Goal: Task Accomplishment & Management: Manage account settings

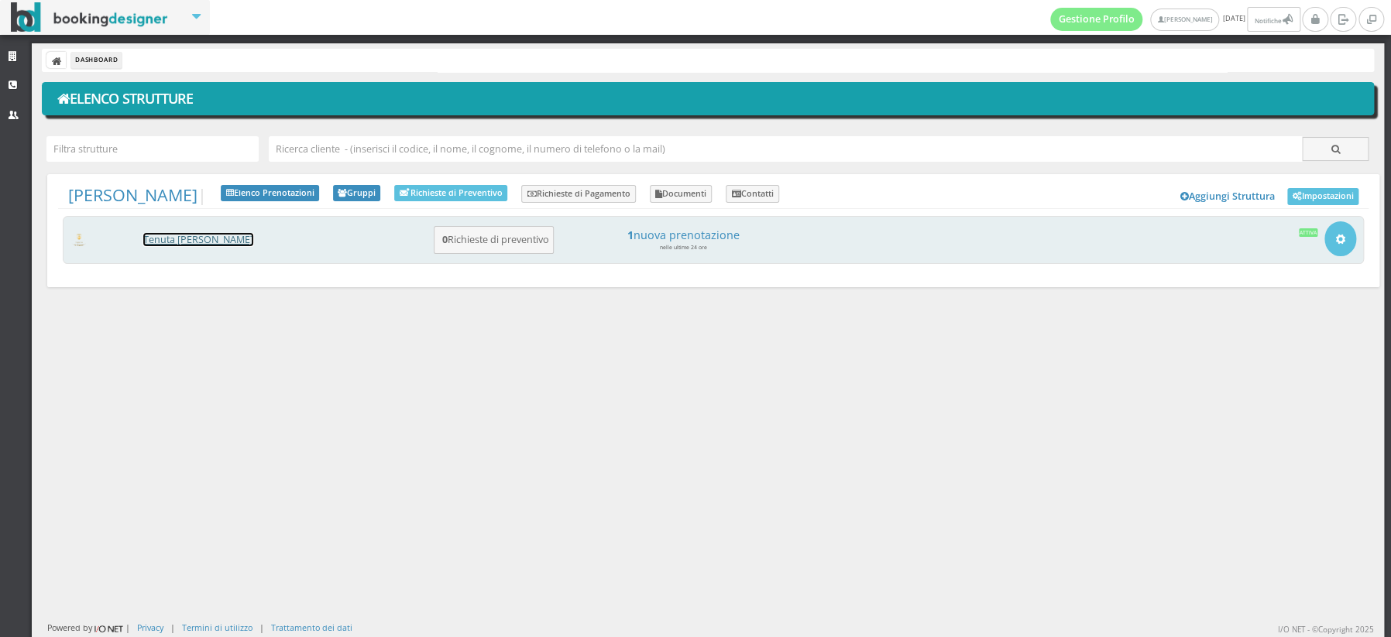
click at [196, 239] on link "Tenuta [PERSON_NAME]" at bounding box center [198, 239] width 110 height 13
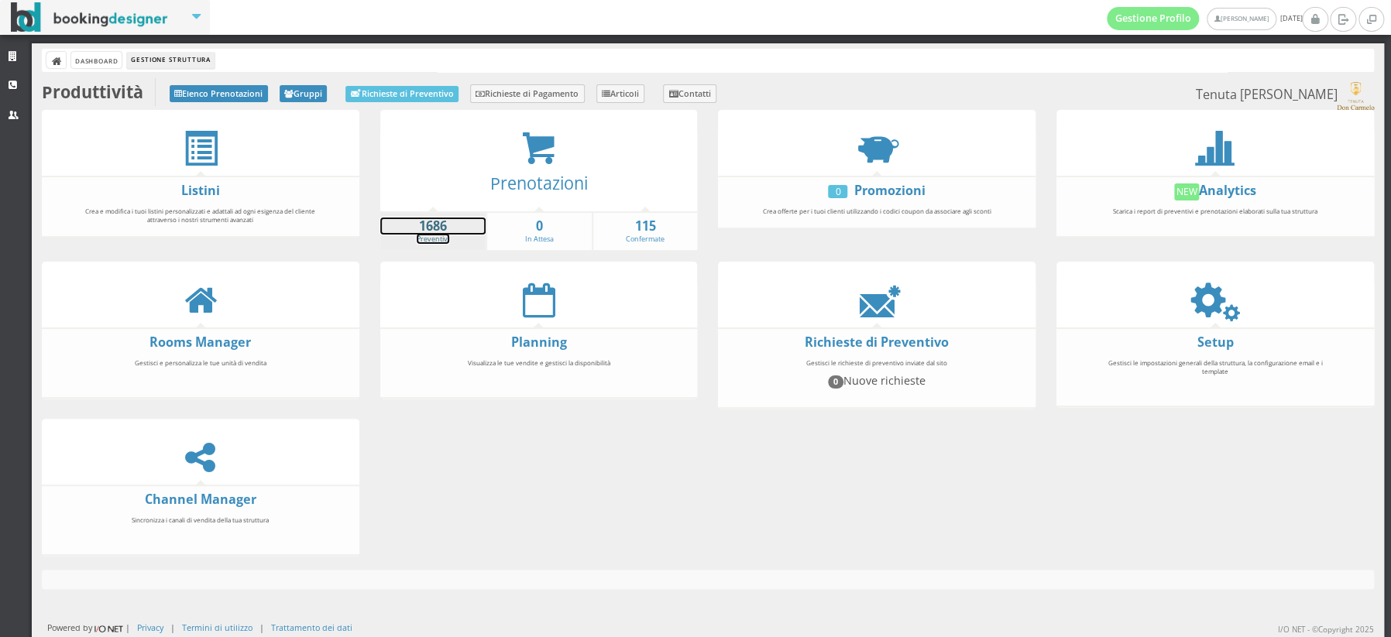
click at [429, 229] on strong "1686" at bounding box center [433, 227] width 106 height 18
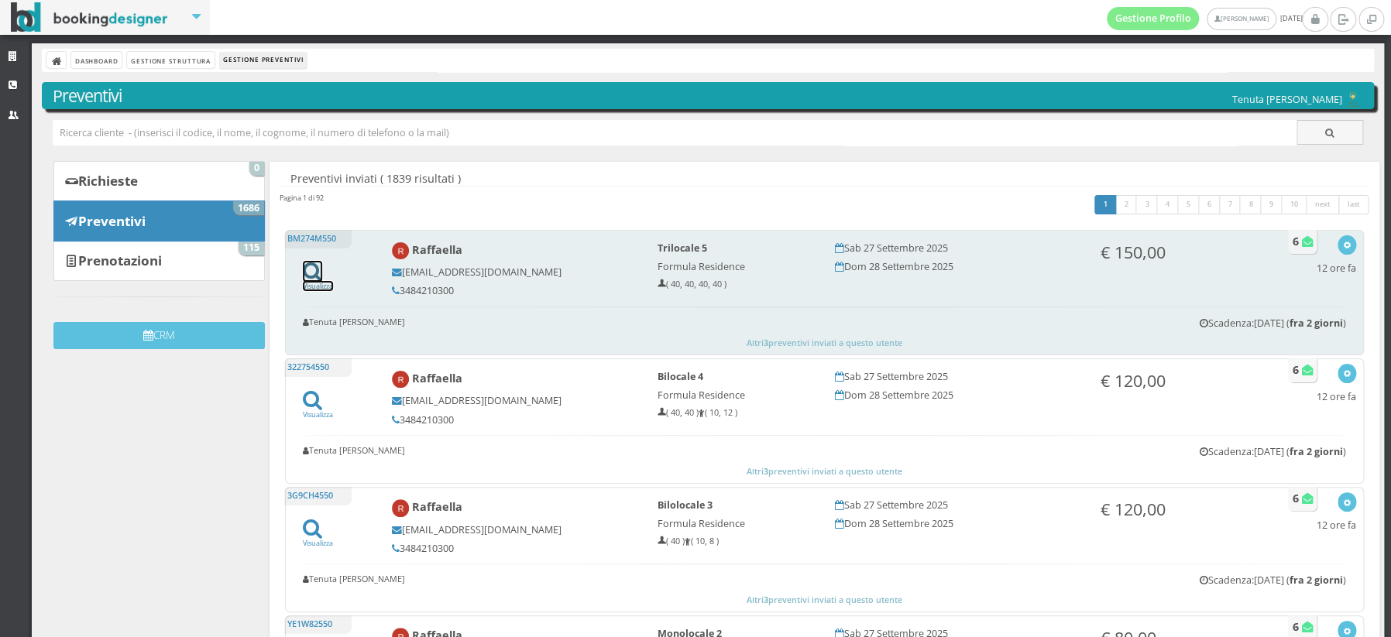
click at [308, 269] on icon at bounding box center [312, 271] width 19 height 21
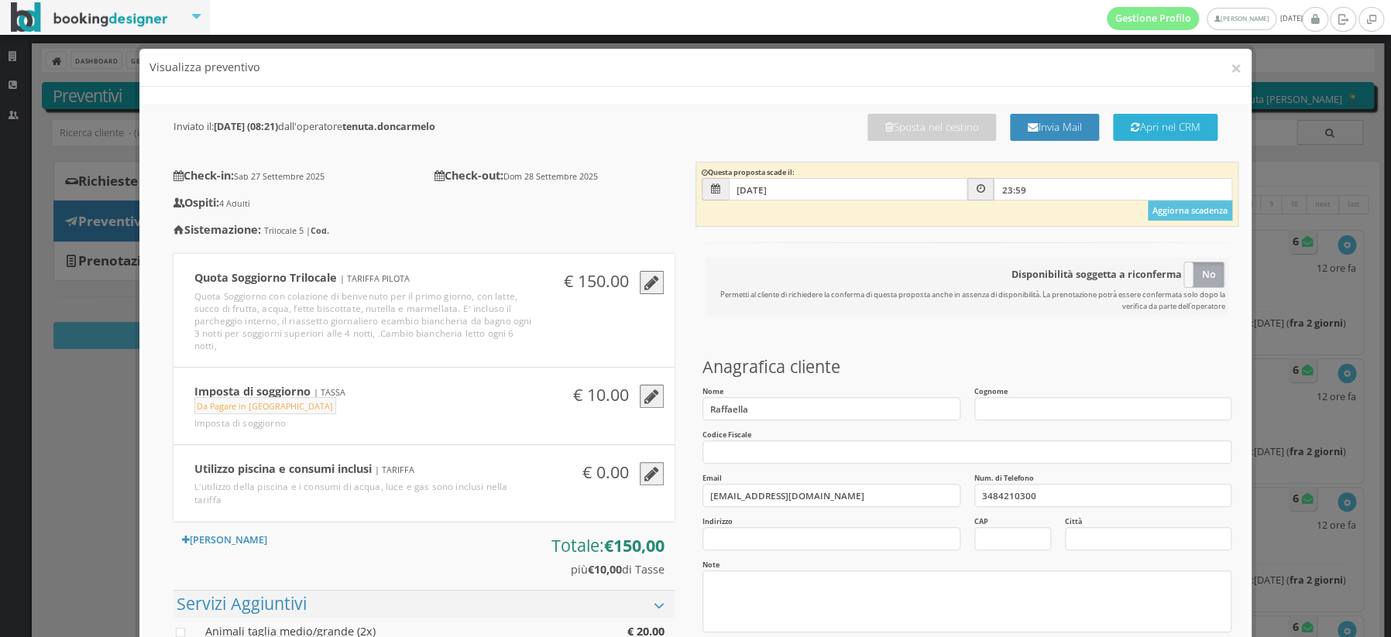
click at [1175, 131] on button "Apri nel CRM" at bounding box center [1165, 127] width 105 height 27
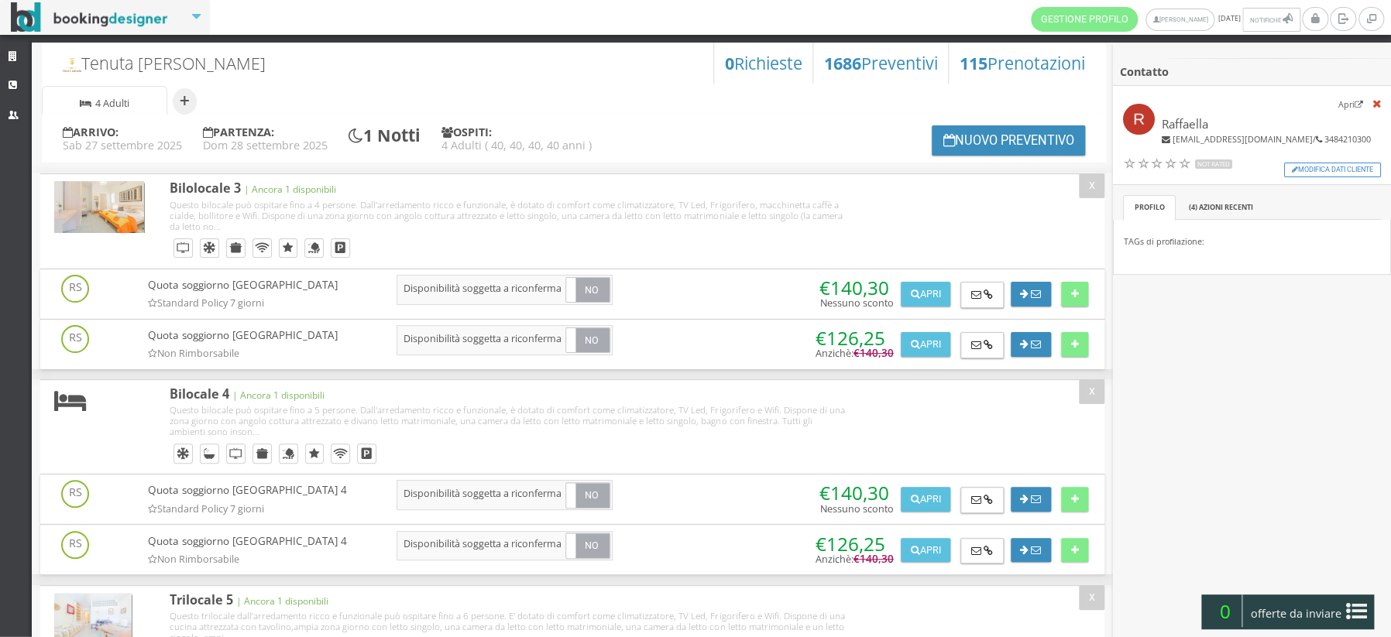
scroll to position [181, 0]
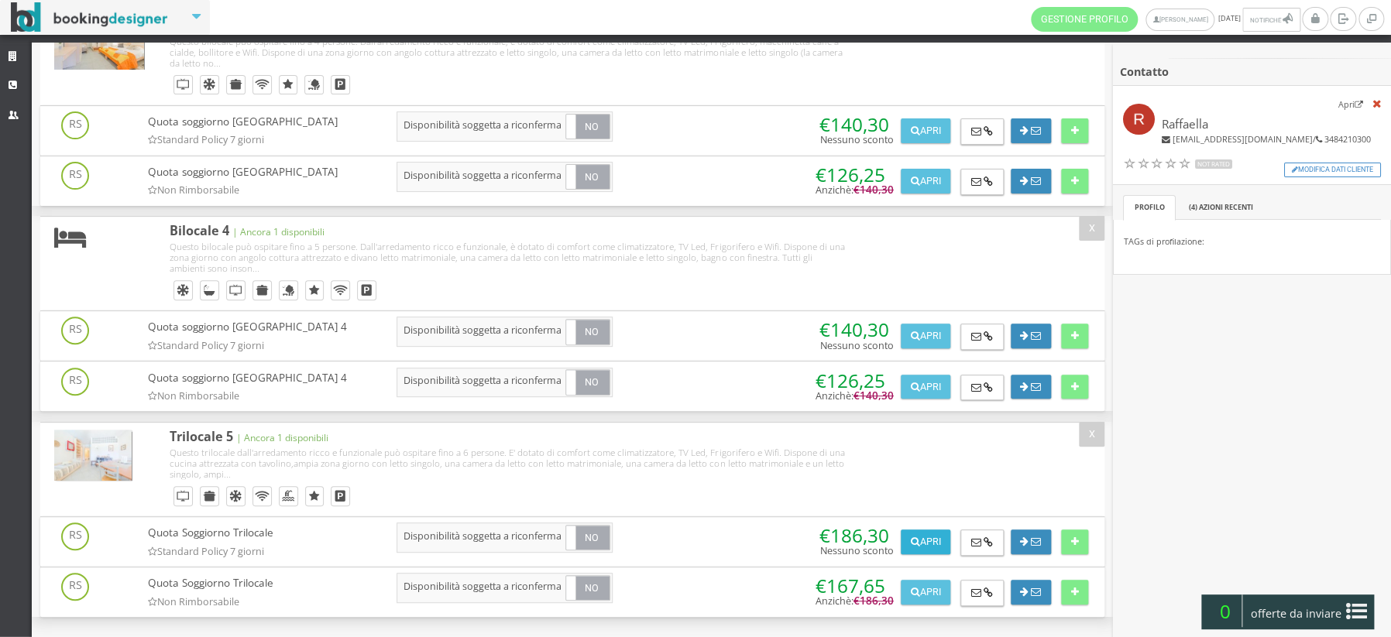
click at [923, 550] on button "Apri" at bounding box center [926, 542] width 50 height 25
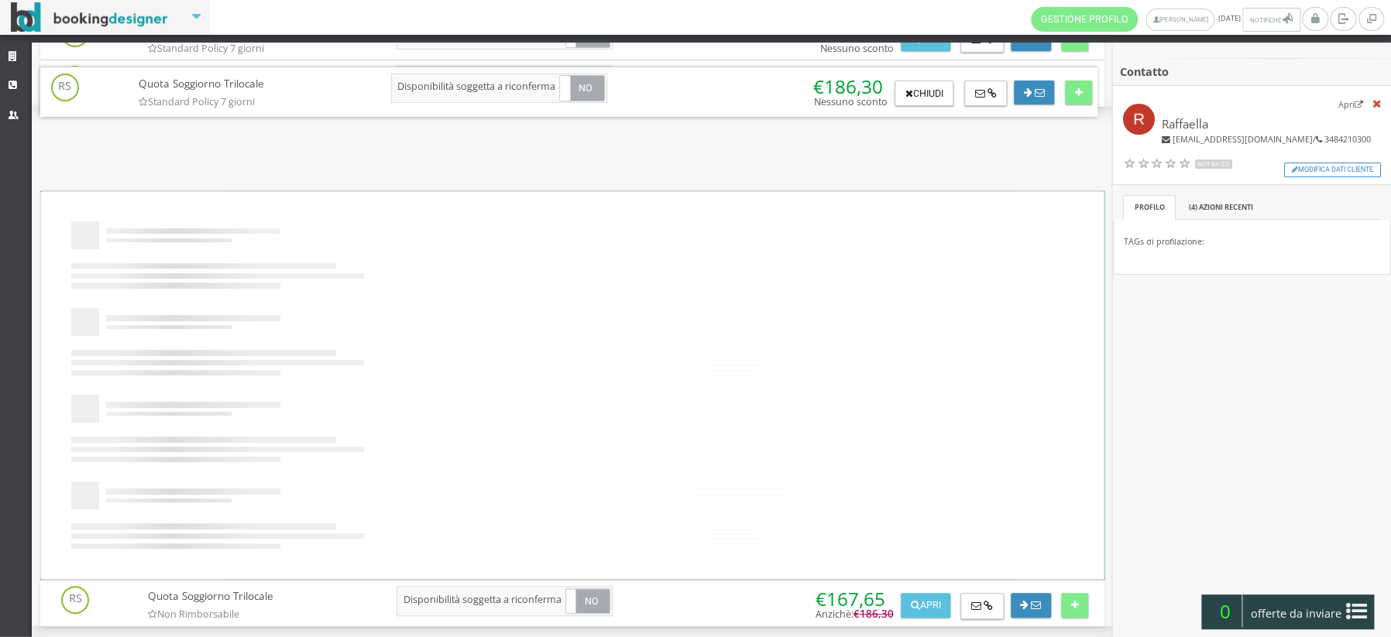
scroll to position [0, 0]
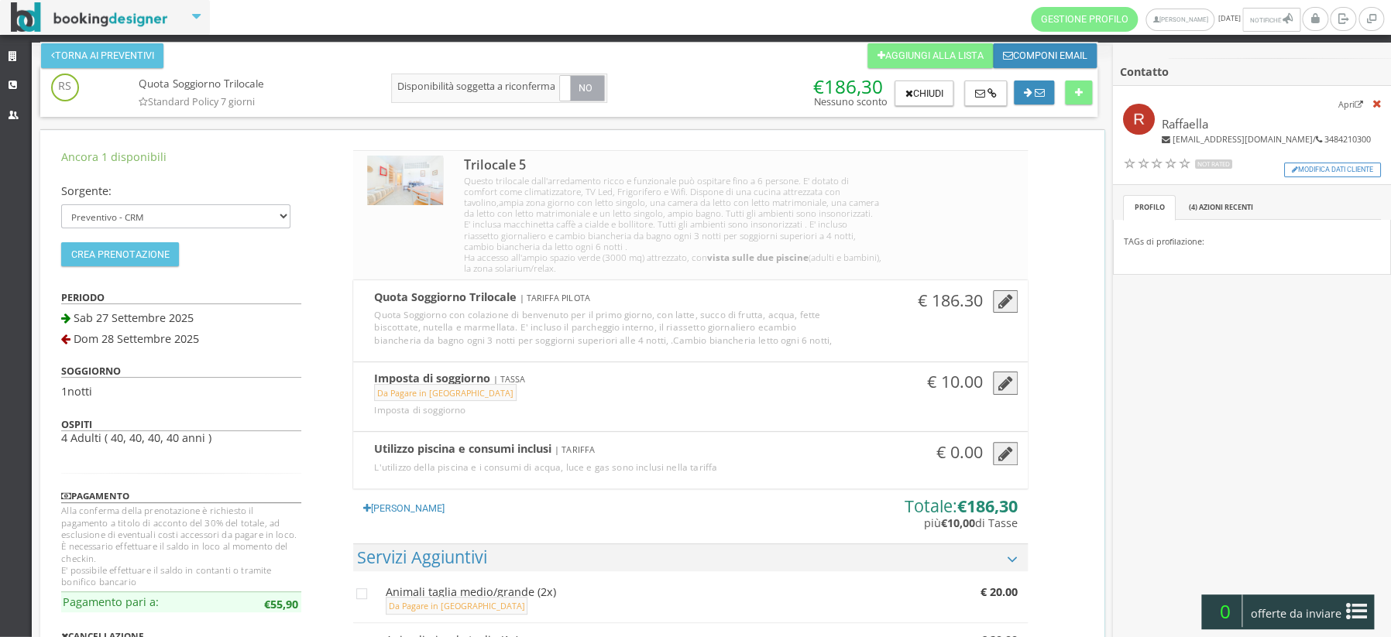
click at [1005, 301] on icon "button" at bounding box center [1005, 302] width 15 height 17
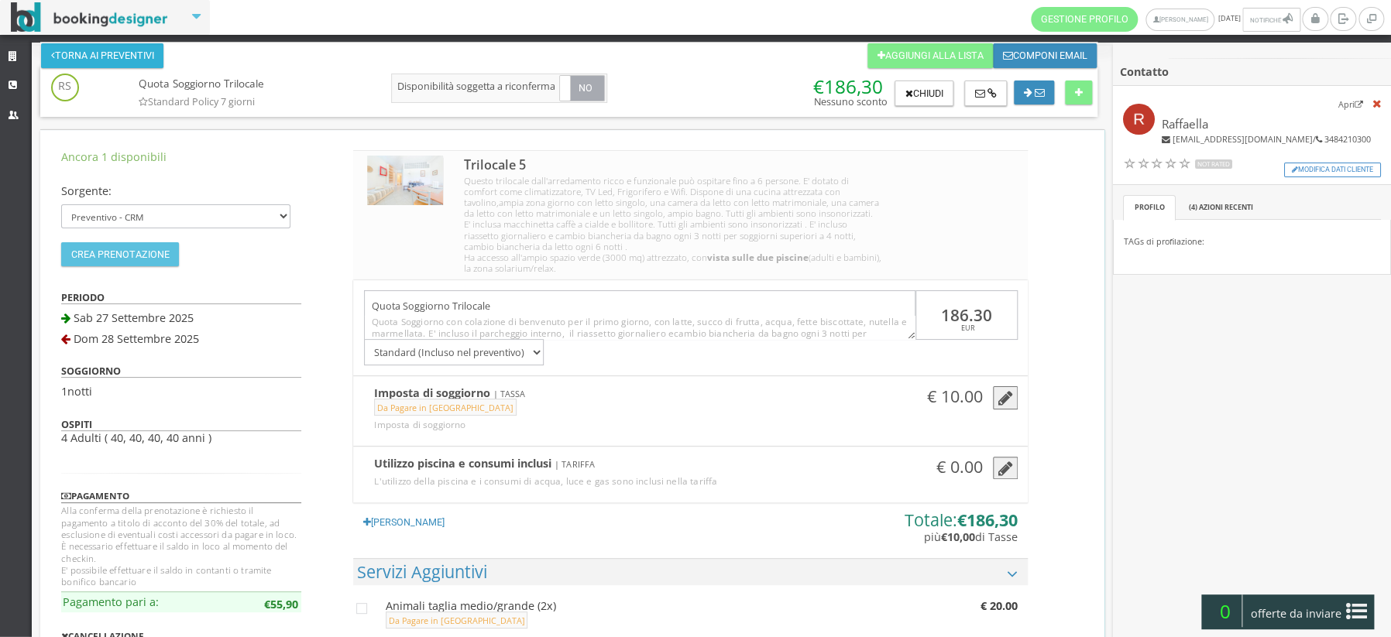
click at [108, 56] on button "Torna ai preventivi" at bounding box center [102, 55] width 122 height 25
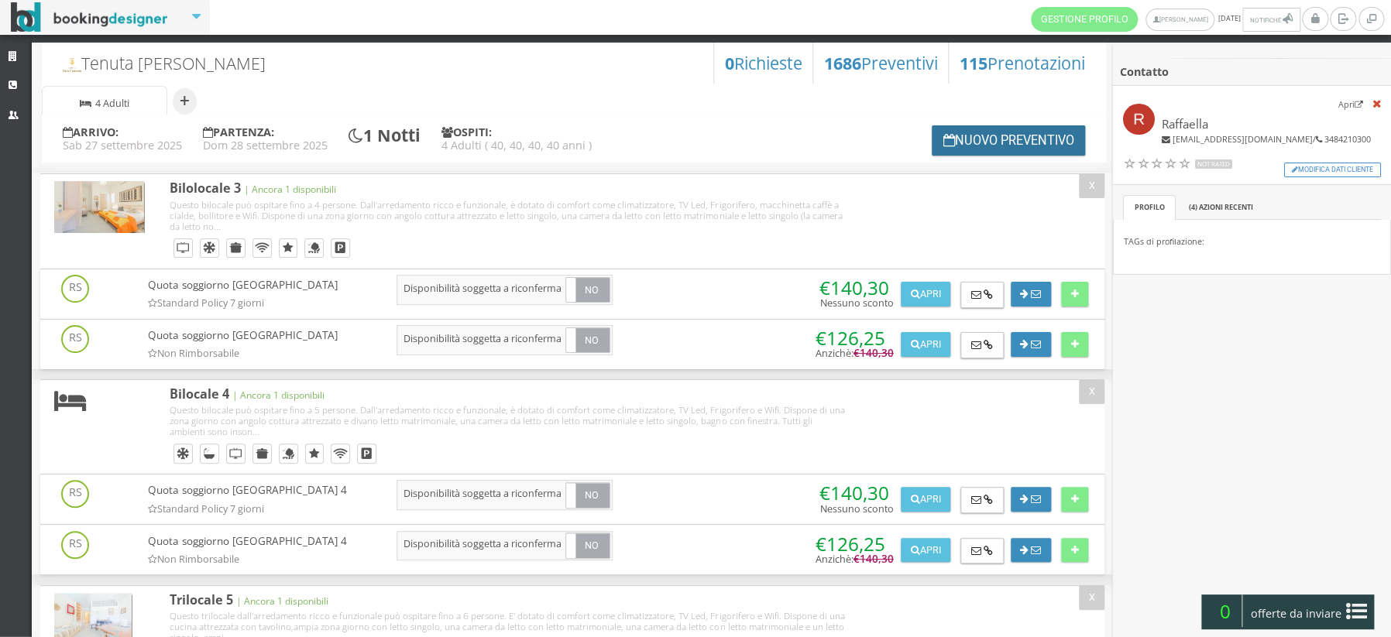
click at [988, 135] on button "Nuovo Preventivo" at bounding box center [1008, 140] width 153 height 30
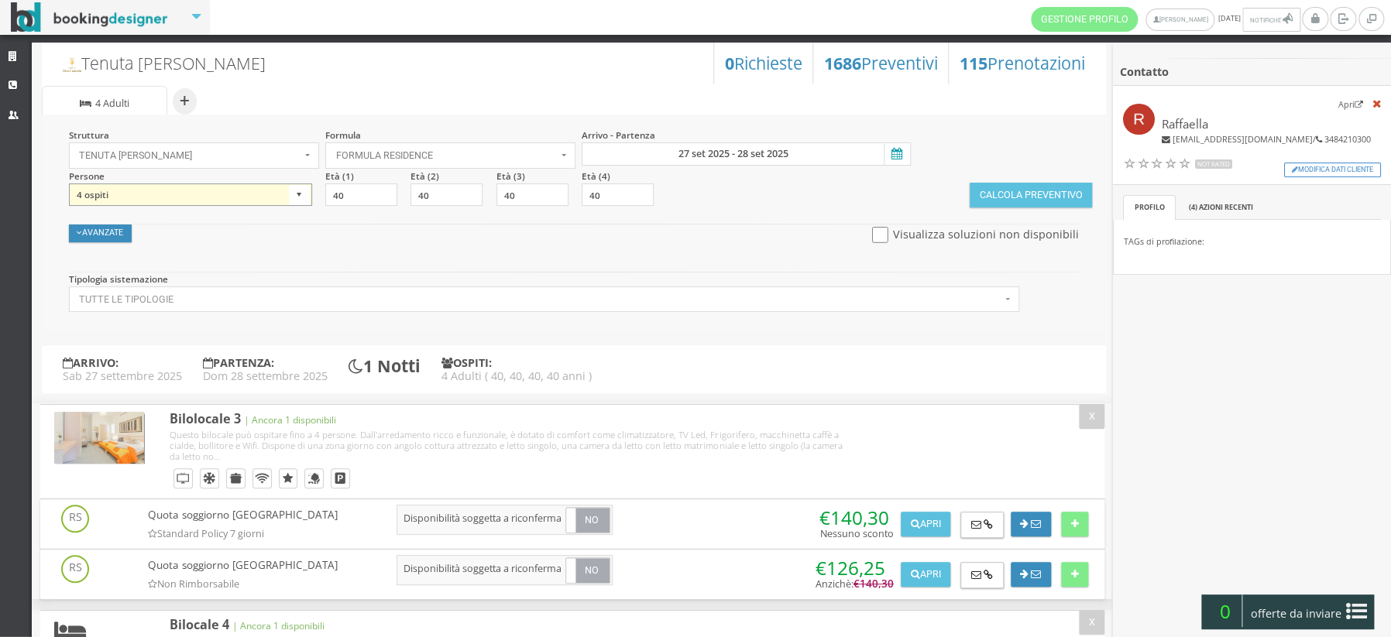
click at [301, 196] on select "1 ospite 2 ospiti 3 ospiti 4 ospiti 5 ospiti 6 ospiti 7 ospiti 8 ospiti 9 ospit…" at bounding box center [190, 195] width 243 height 23
select select "5"
click at [69, 184] on select "1 ospite 2 ospiti 3 ospiti 4 ospiti 5 ospiti 6 ospiti 7 ospiti 8 ospiti 9 ospit…" at bounding box center [190, 195] width 243 height 23
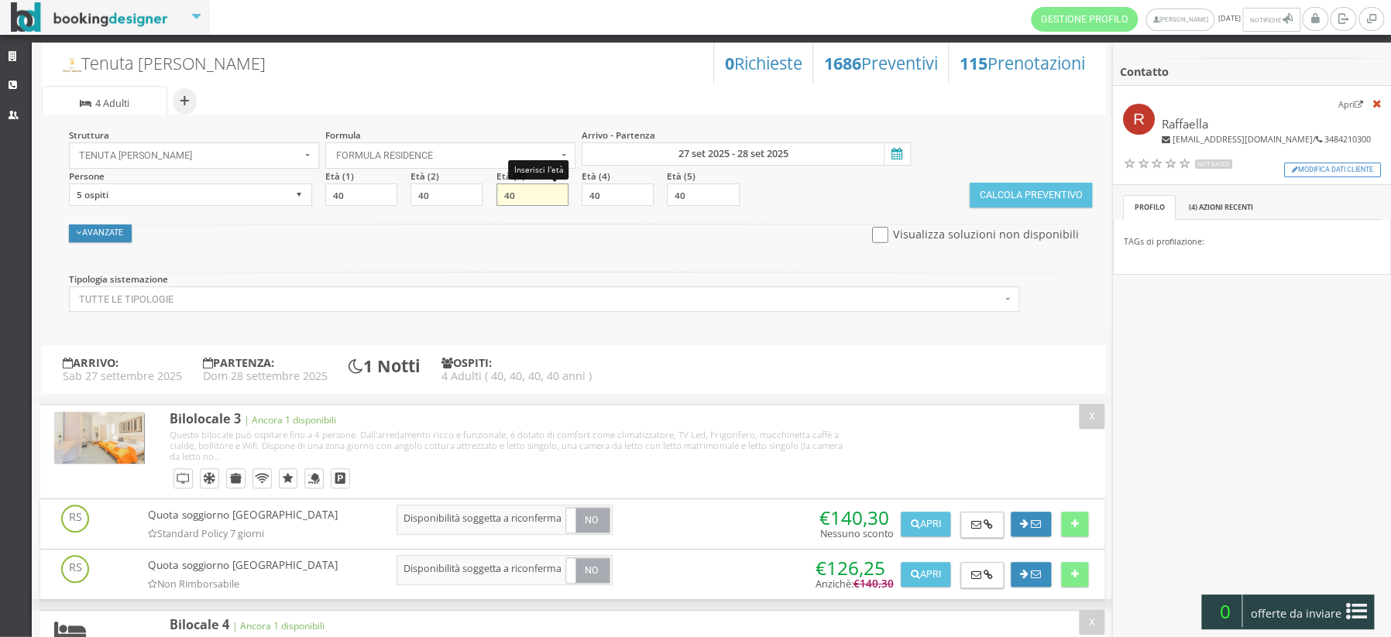
click at [528, 198] on input "40" at bounding box center [532, 195] width 72 height 23
type input "4"
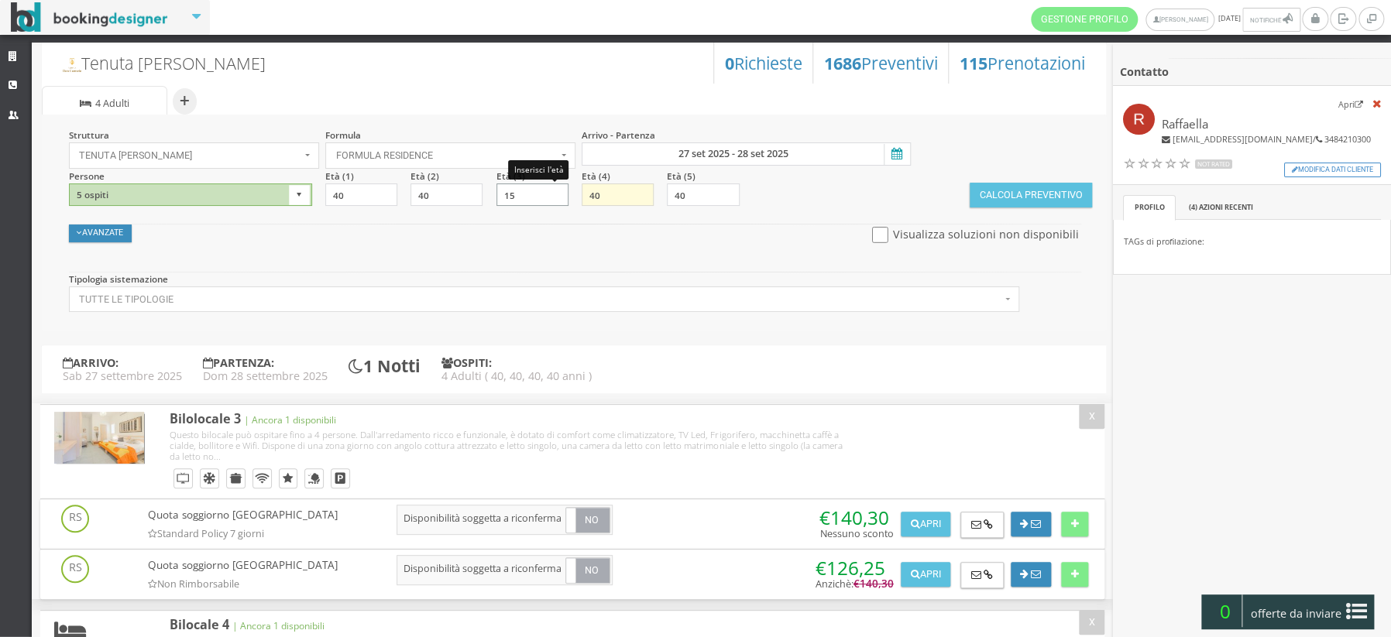
type input "15"
click at [607, 201] on input "40" at bounding box center [618, 195] width 72 height 23
type input "4"
type input "13"
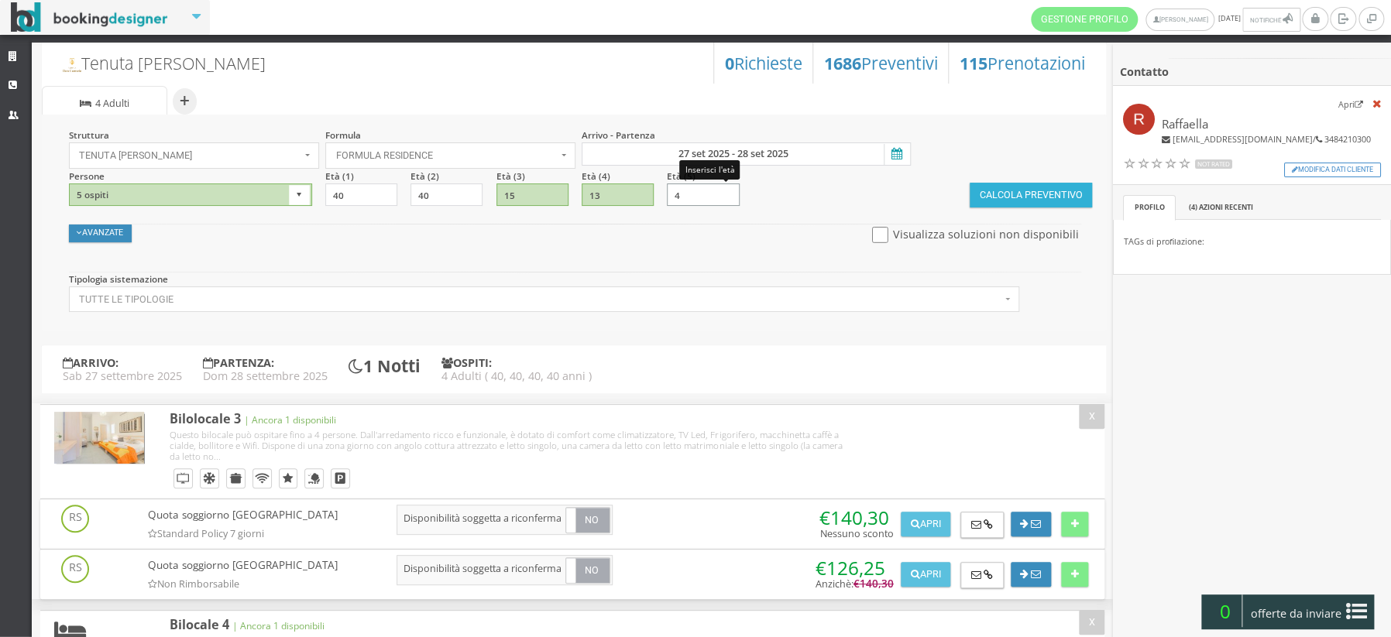
type input "4"
click at [1019, 194] on button "Calcola Preventivo" at bounding box center [1031, 195] width 122 height 25
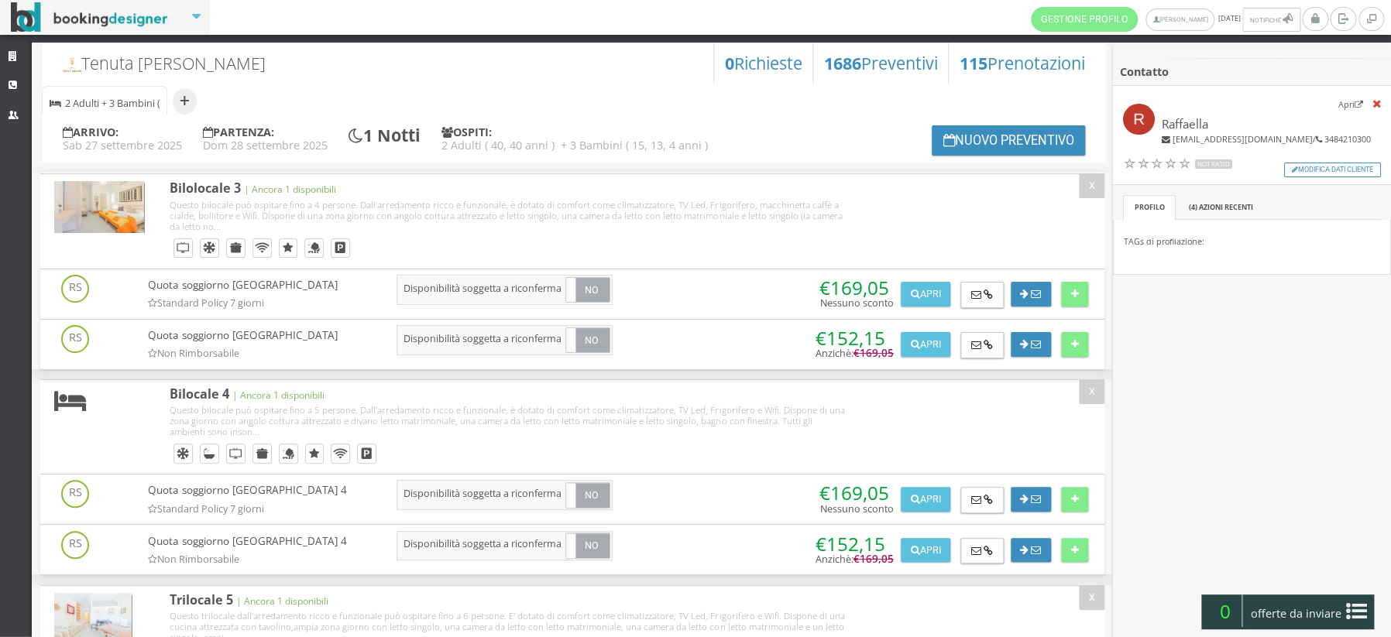
scroll to position [181, 0]
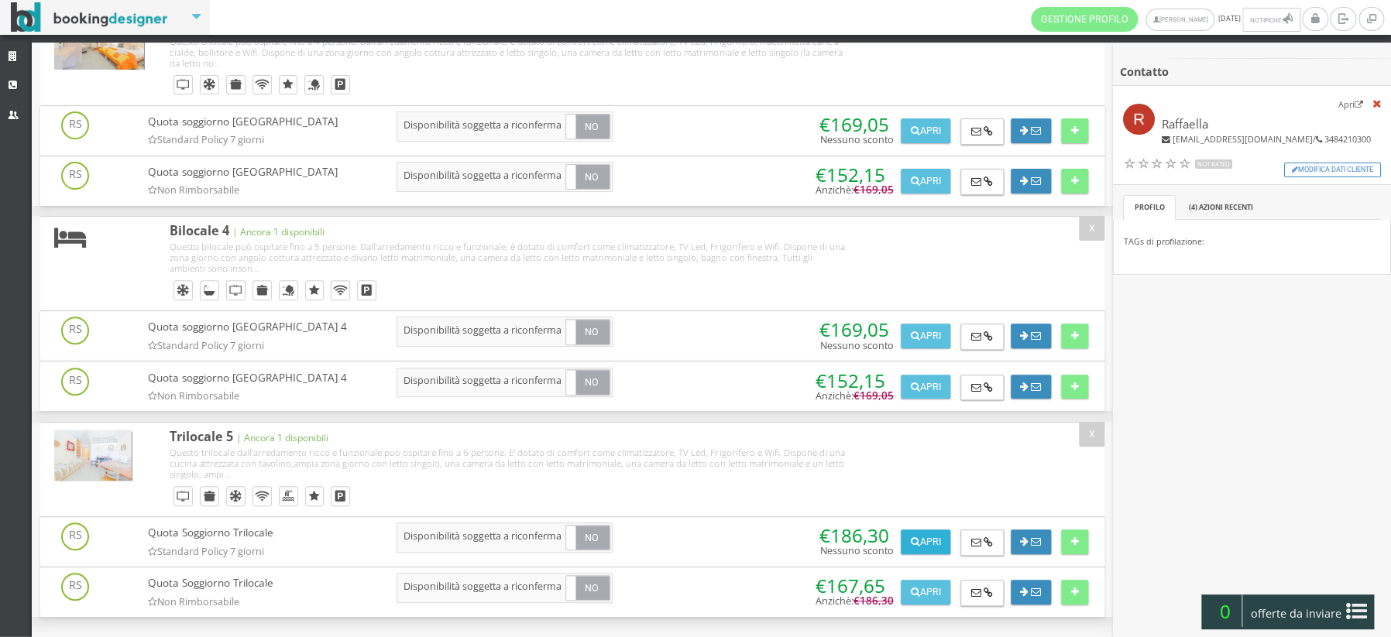
click at [926, 541] on button "Apri" at bounding box center [926, 542] width 50 height 25
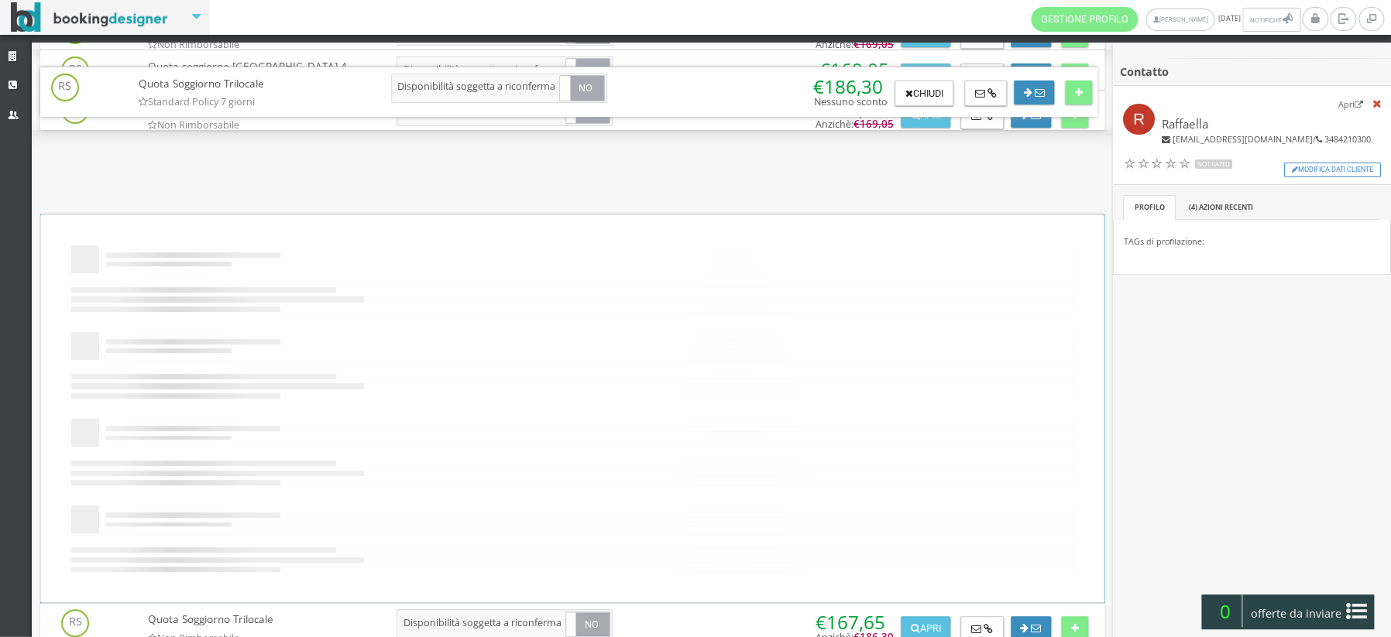
scroll to position [0, 0]
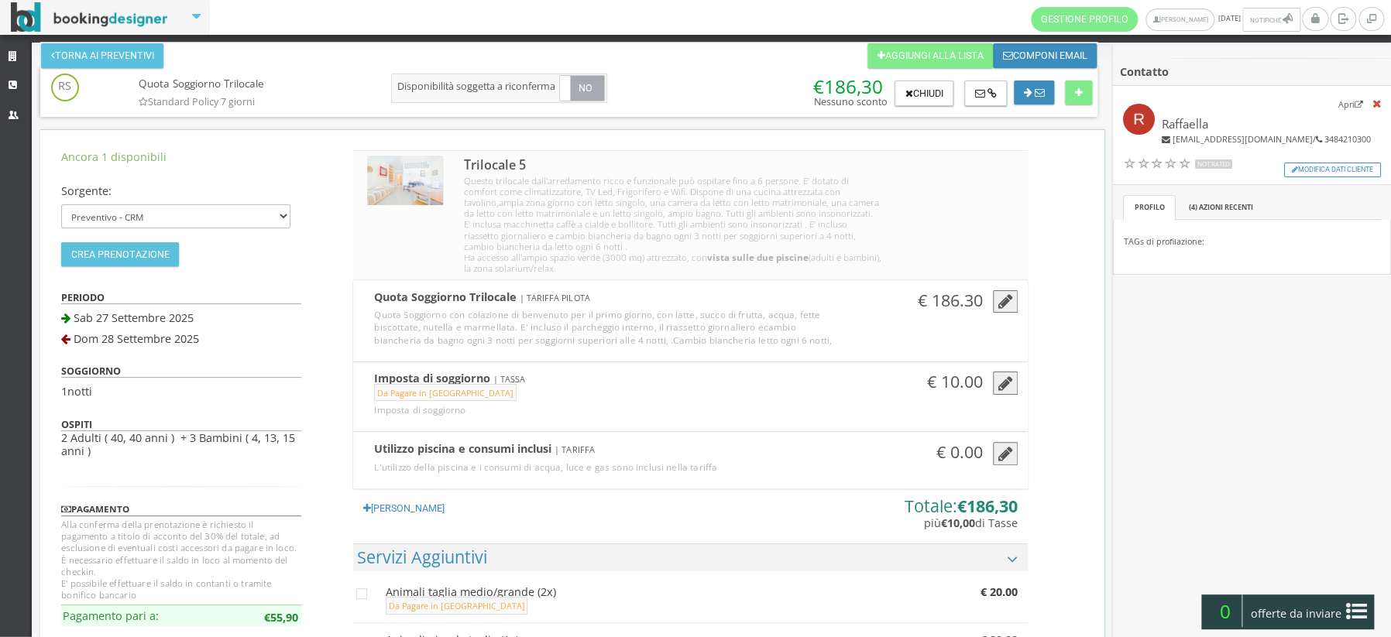
click at [1000, 302] on icon "button" at bounding box center [1005, 302] width 15 height 17
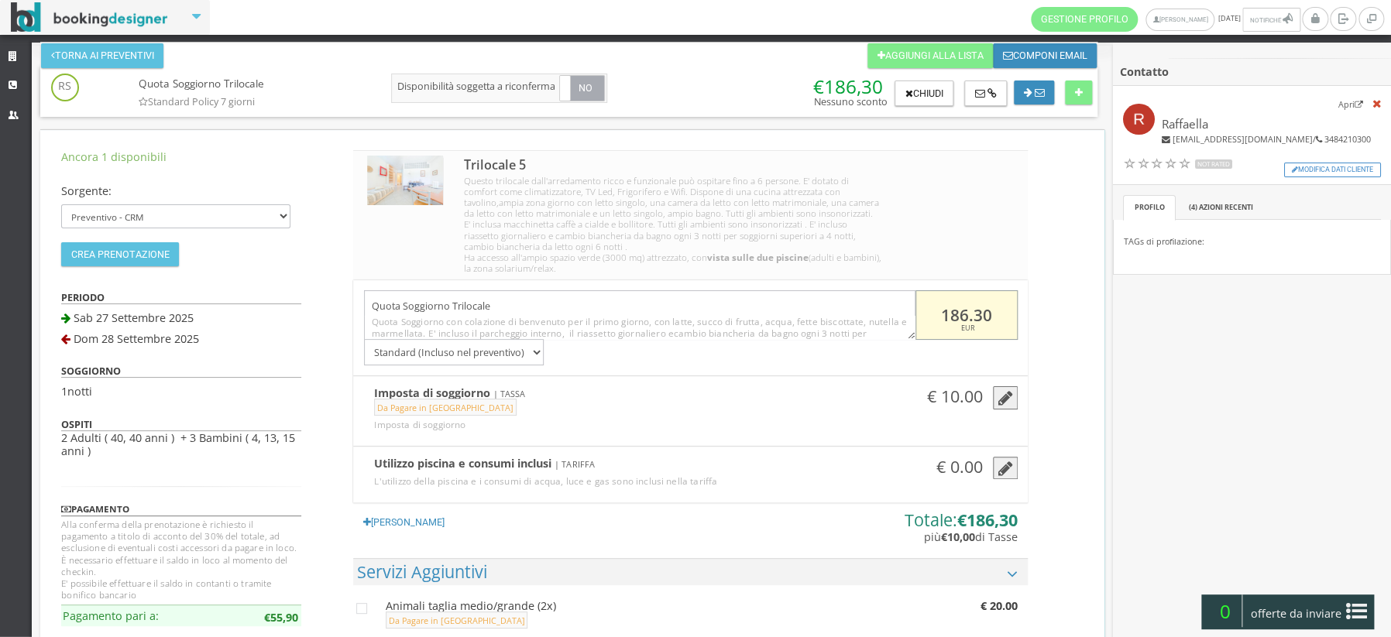
click at [984, 317] on input "186.30" at bounding box center [967, 315] width 102 height 50
type input "150"
click at [1335, 176] on button "Modifica dati cliente" at bounding box center [1332, 170] width 97 height 15
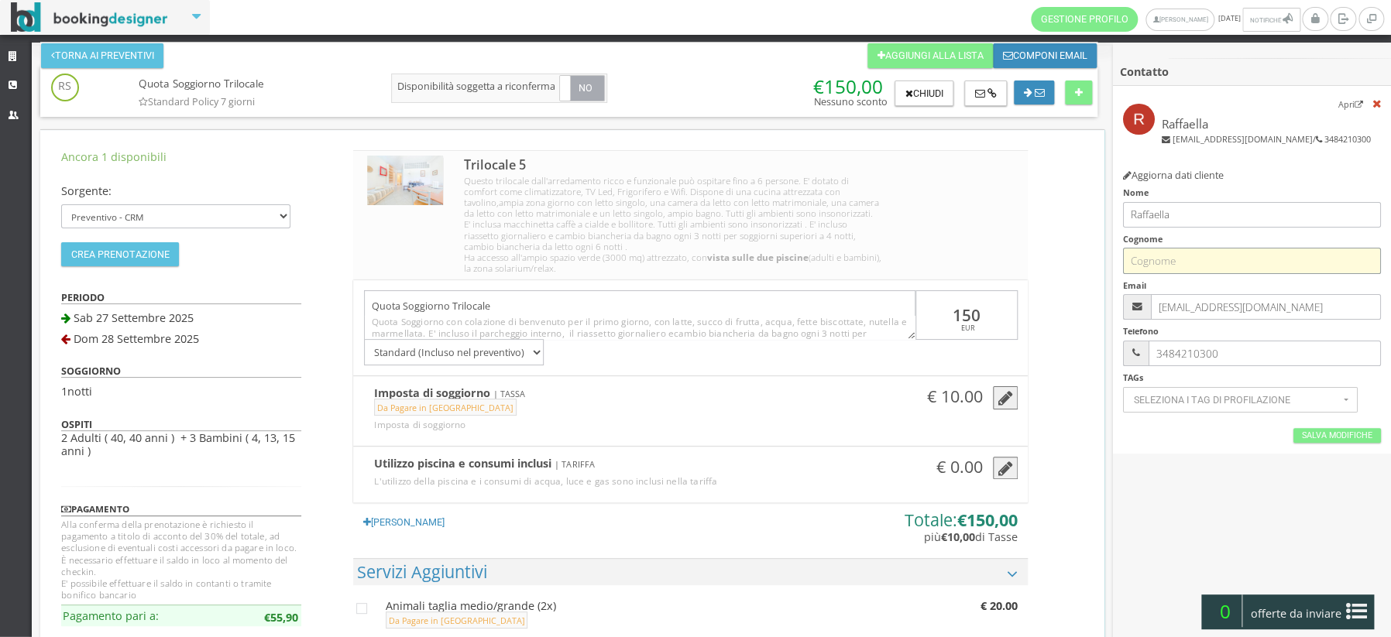
click at [1205, 265] on input "text" at bounding box center [1251, 261] width 257 height 26
type input "D'Ambrosio"
click at [1327, 436] on link "Salva Modifiche" at bounding box center [1338, 435] width 88 height 15
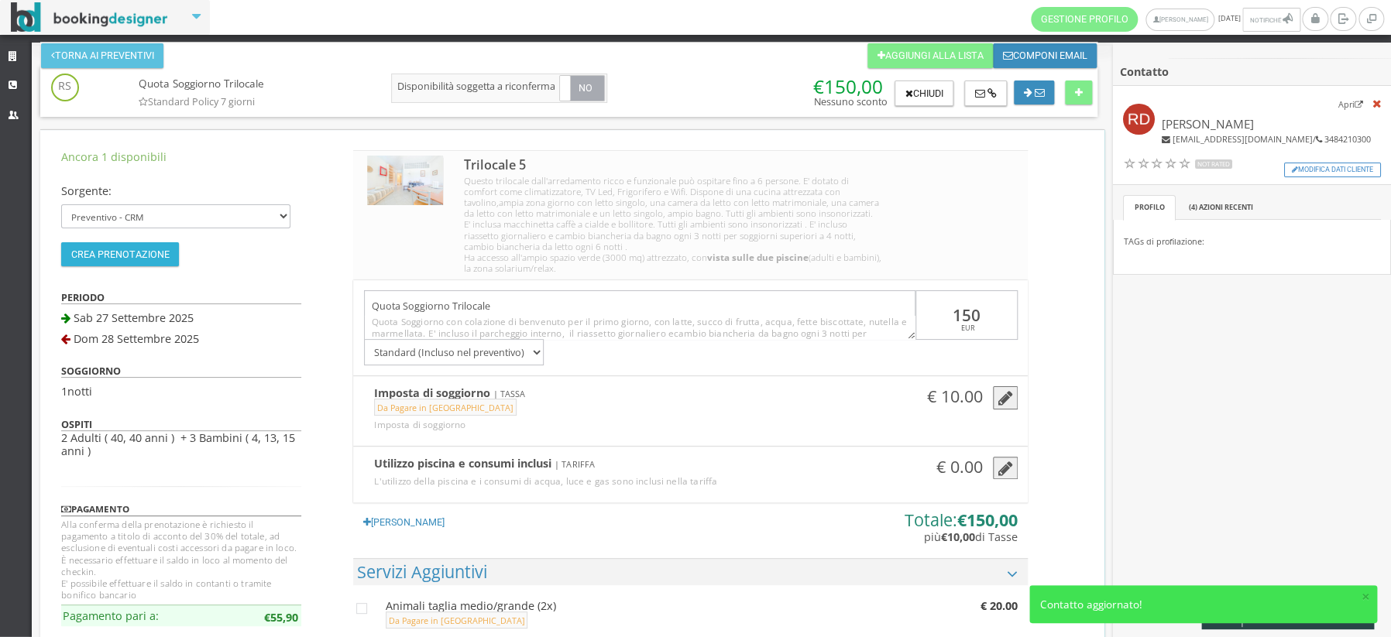
click at [119, 263] on button "Crea Prenotazione" at bounding box center [120, 254] width 118 height 25
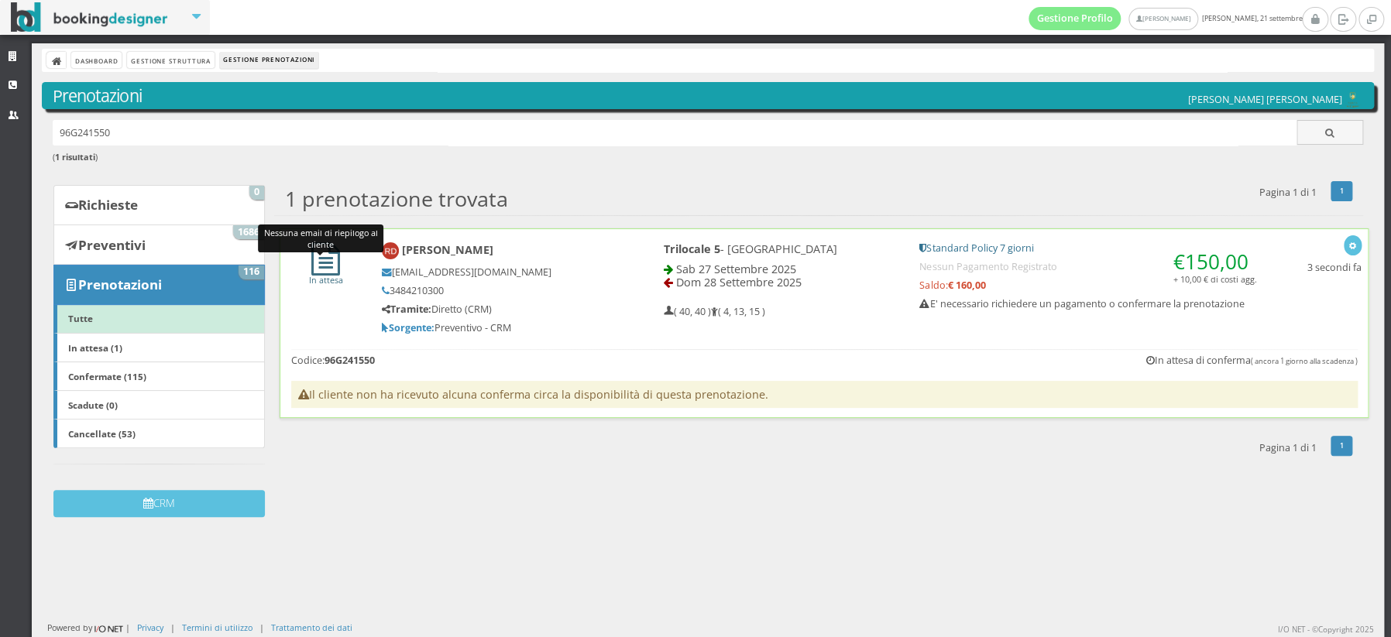
click at [321, 268] on icon at bounding box center [325, 258] width 29 height 33
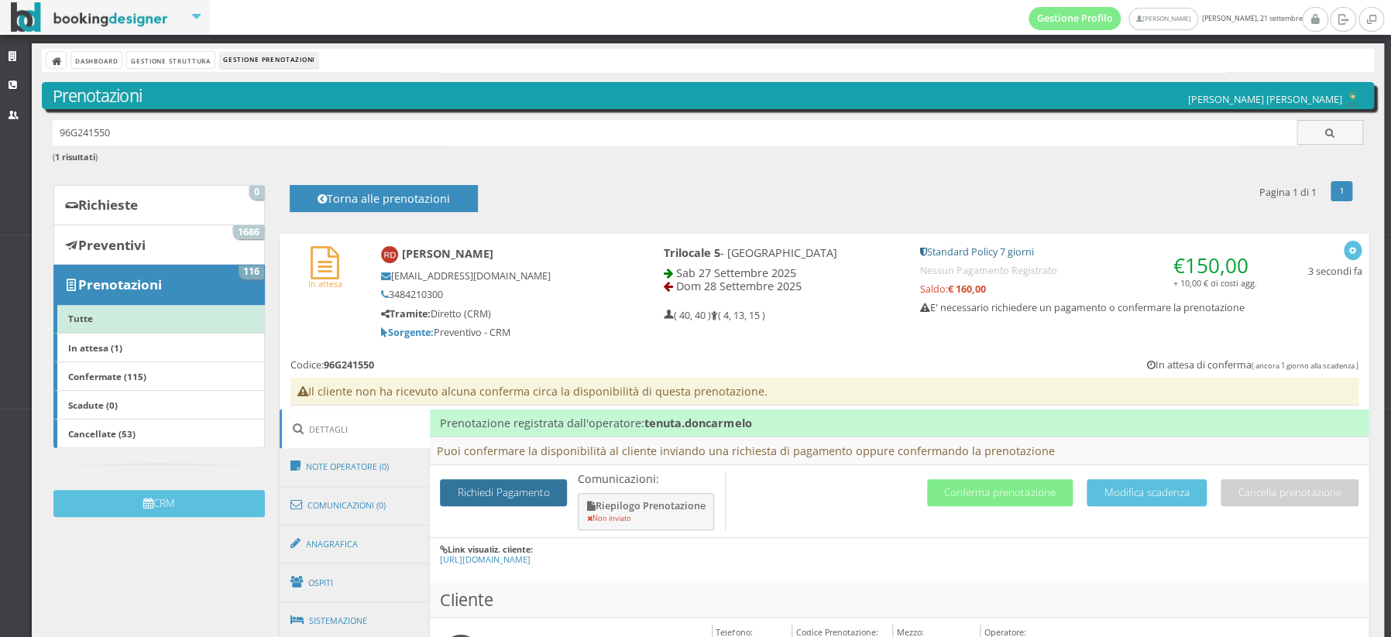
click at [471, 490] on button "Richiedi Pagamento" at bounding box center [503, 492] width 127 height 27
select select
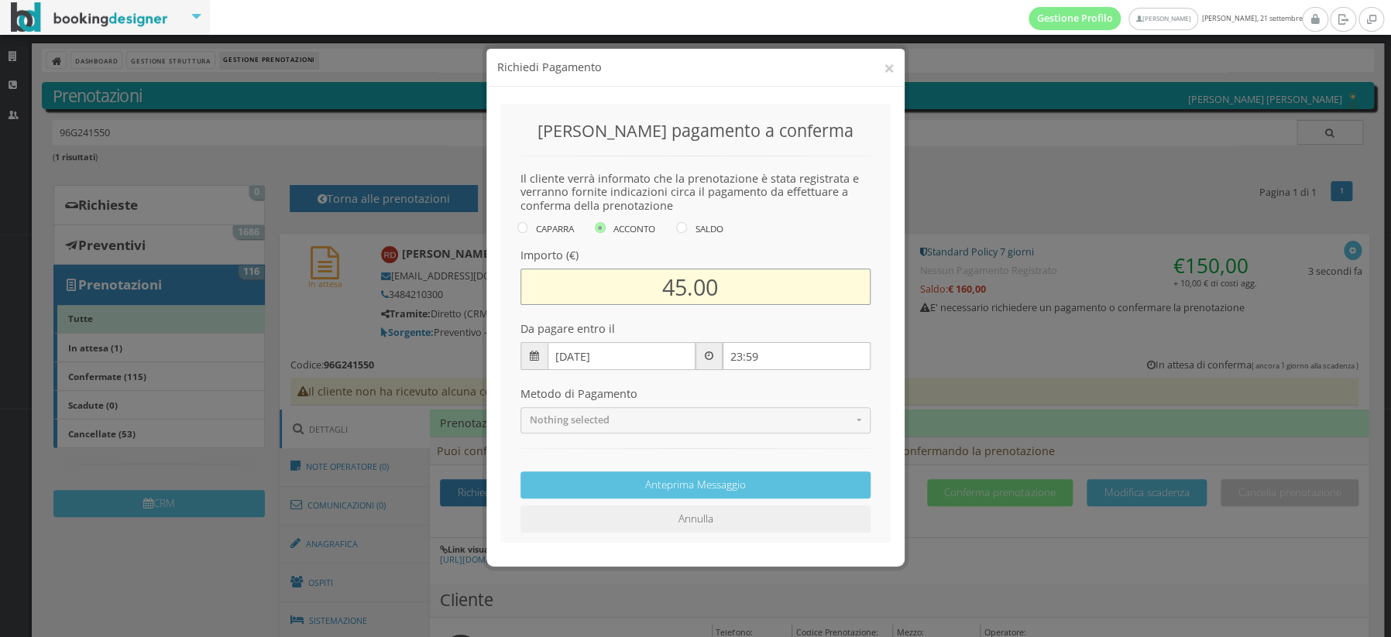
click at [732, 283] on input "45.00" at bounding box center [696, 287] width 350 height 36
type input "4"
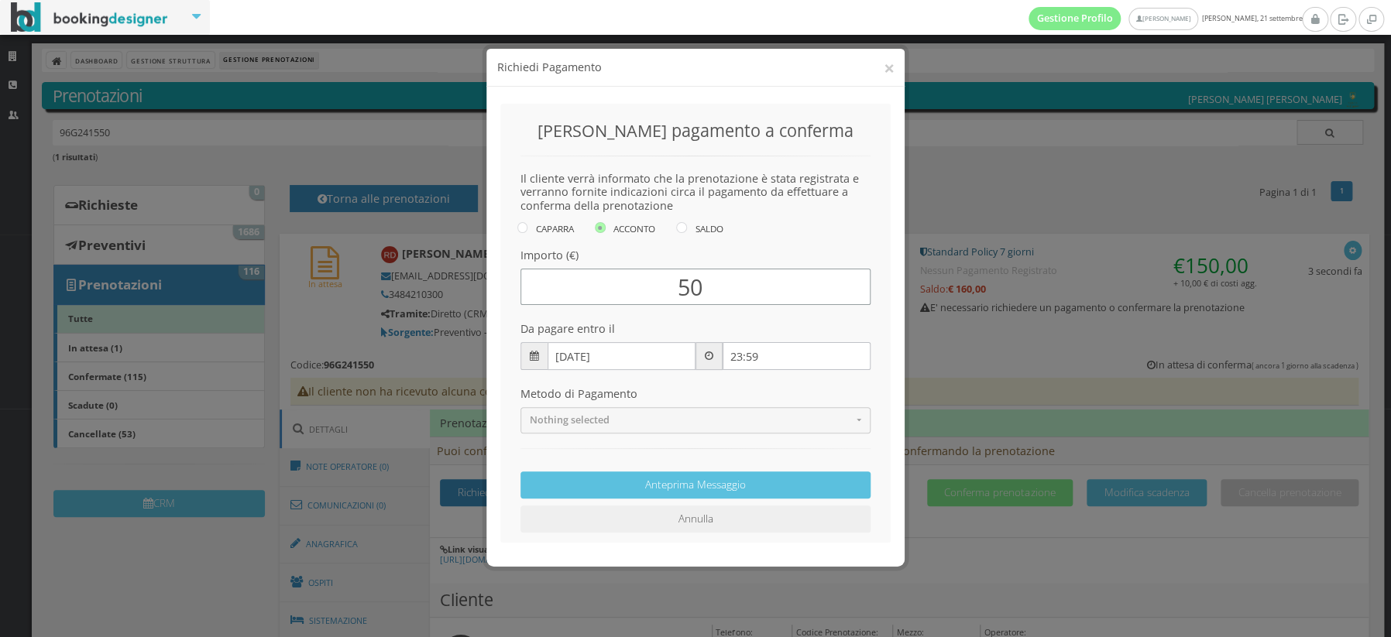
click at [648, 350] on input "22/09/2025" at bounding box center [622, 356] width 148 height 28
type input "50"
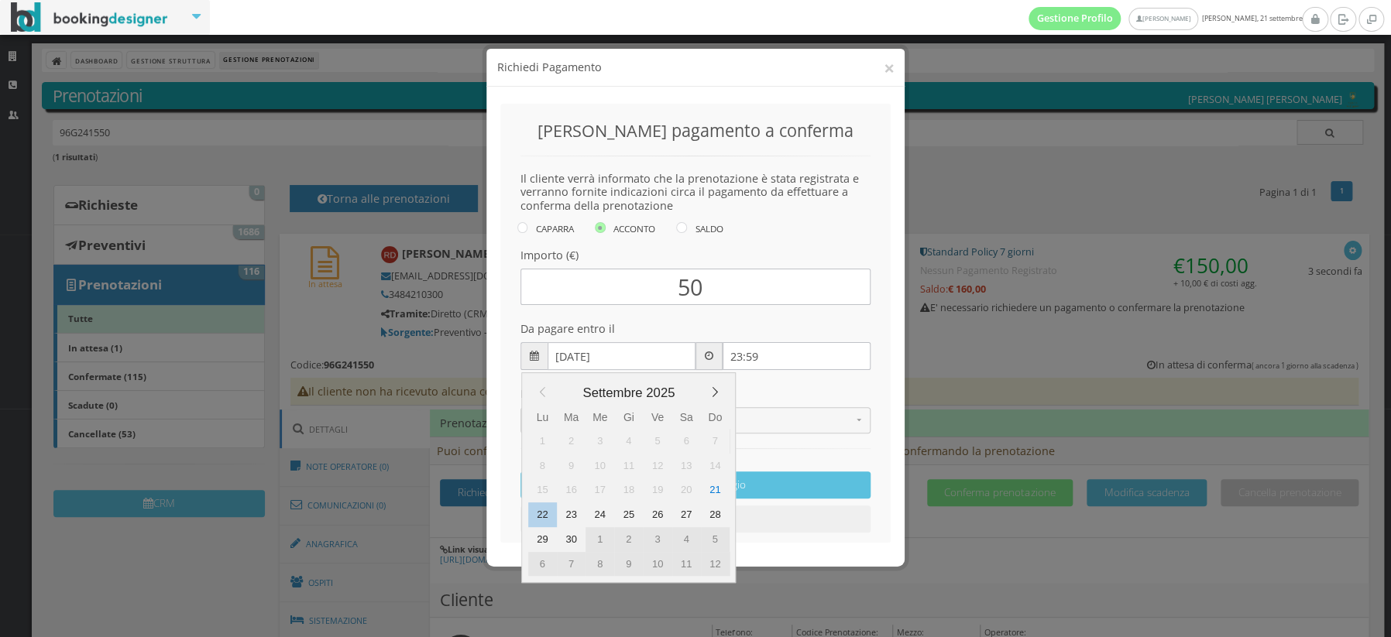
click at [538, 513] on div "22" at bounding box center [542, 515] width 29 height 25
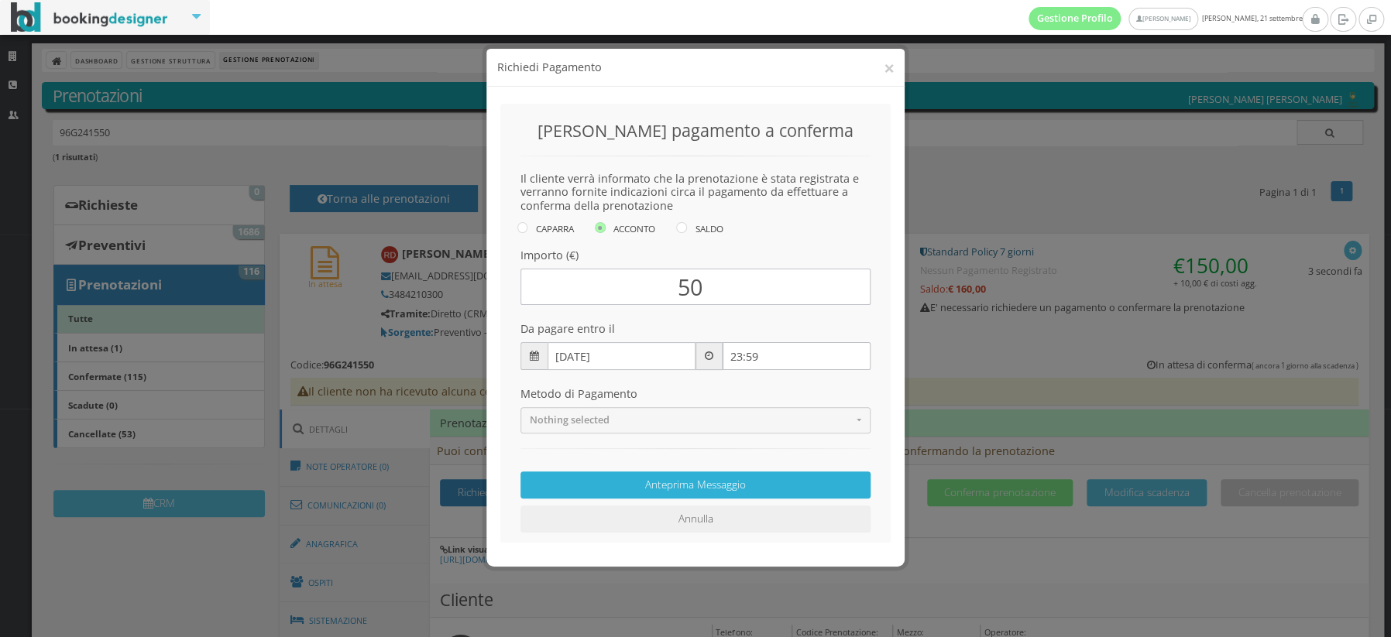
click at [679, 490] on button "Anteprima Messaggio" at bounding box center [696, 485] width 350 height 27
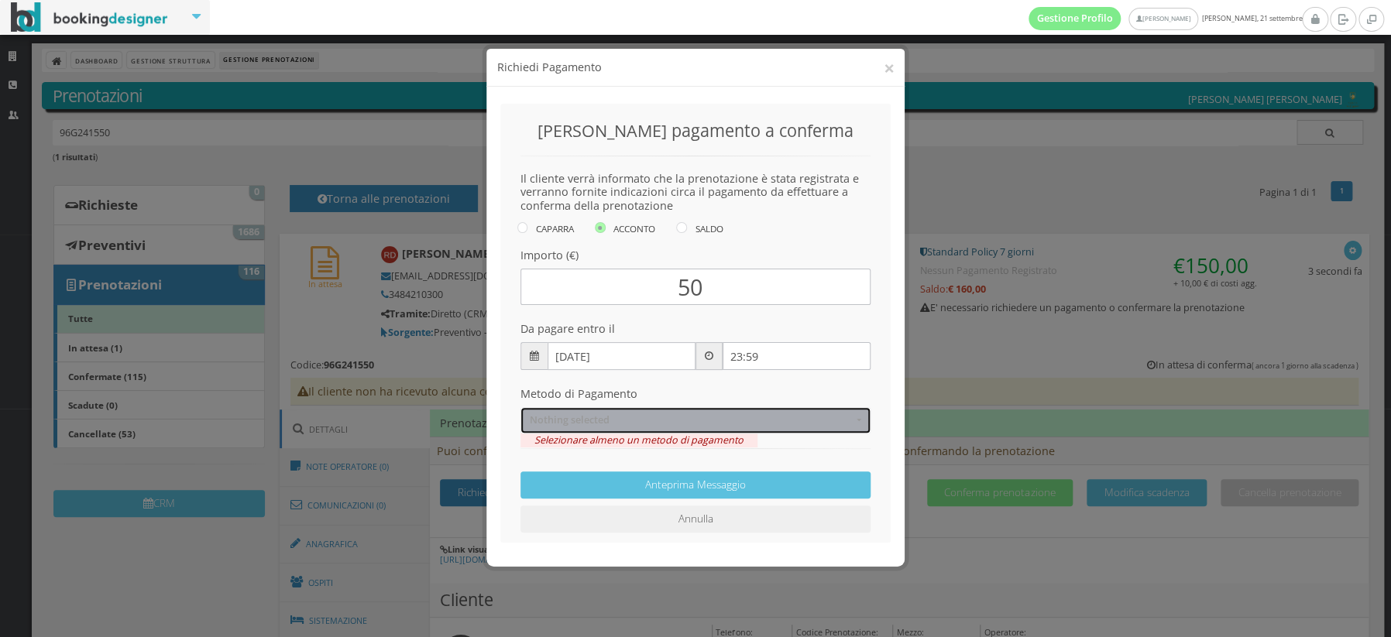
click at [646, 424] on span "Nothing selected" at bounding box center [691, 420] width 323 height 12
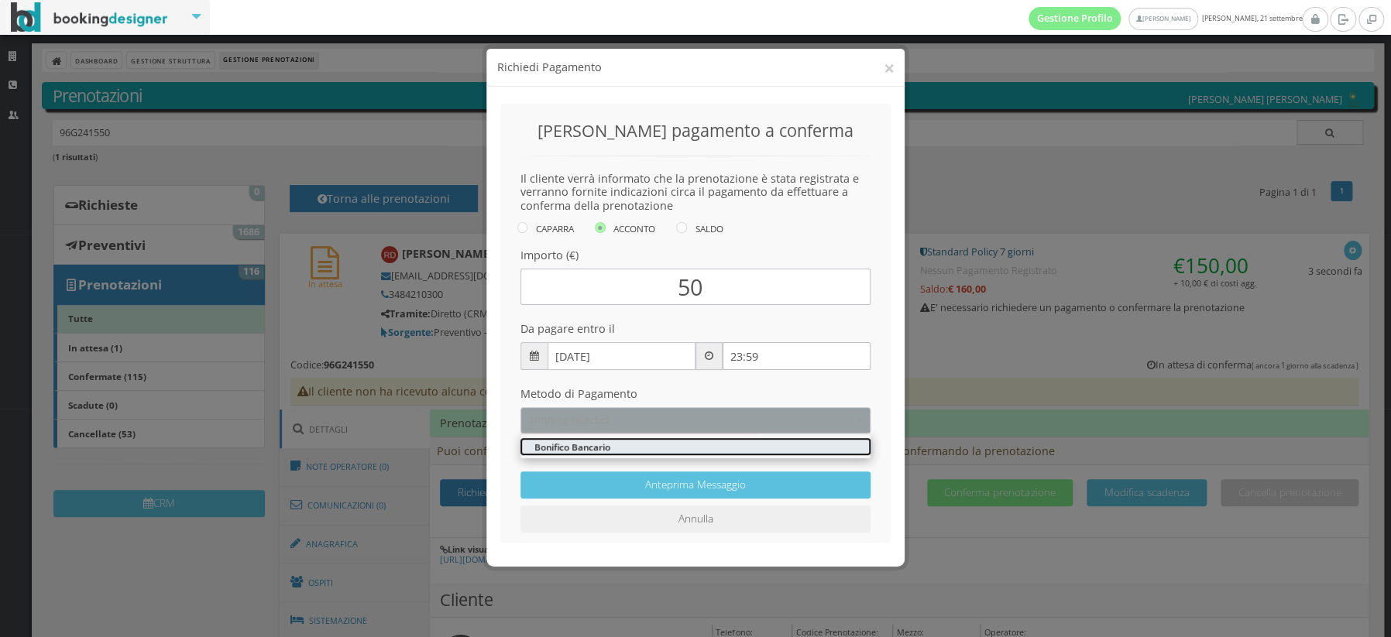
click at [624, 443] on link "Bonifico Bancario" at bounding box center [696, 446] width 350 height 17
select select "275"
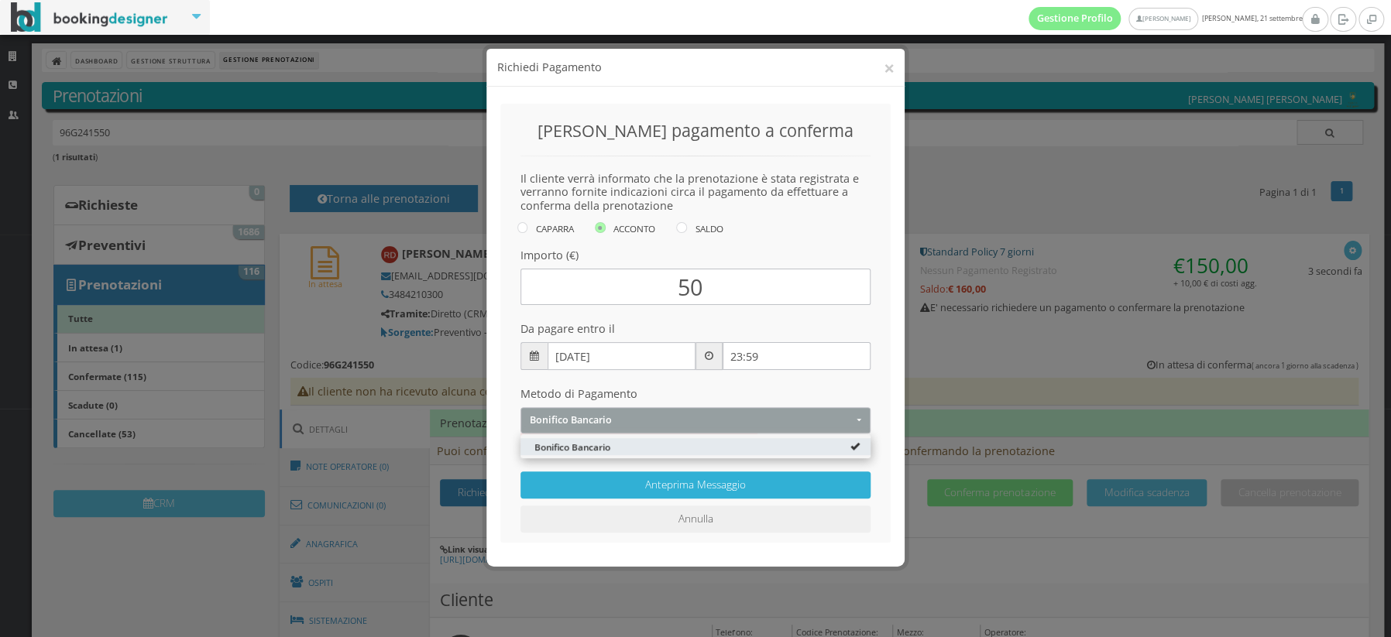
click at [682, 490] on button "Anteprima Messaggio" at bounding box center [696, 485] width 350 height 27
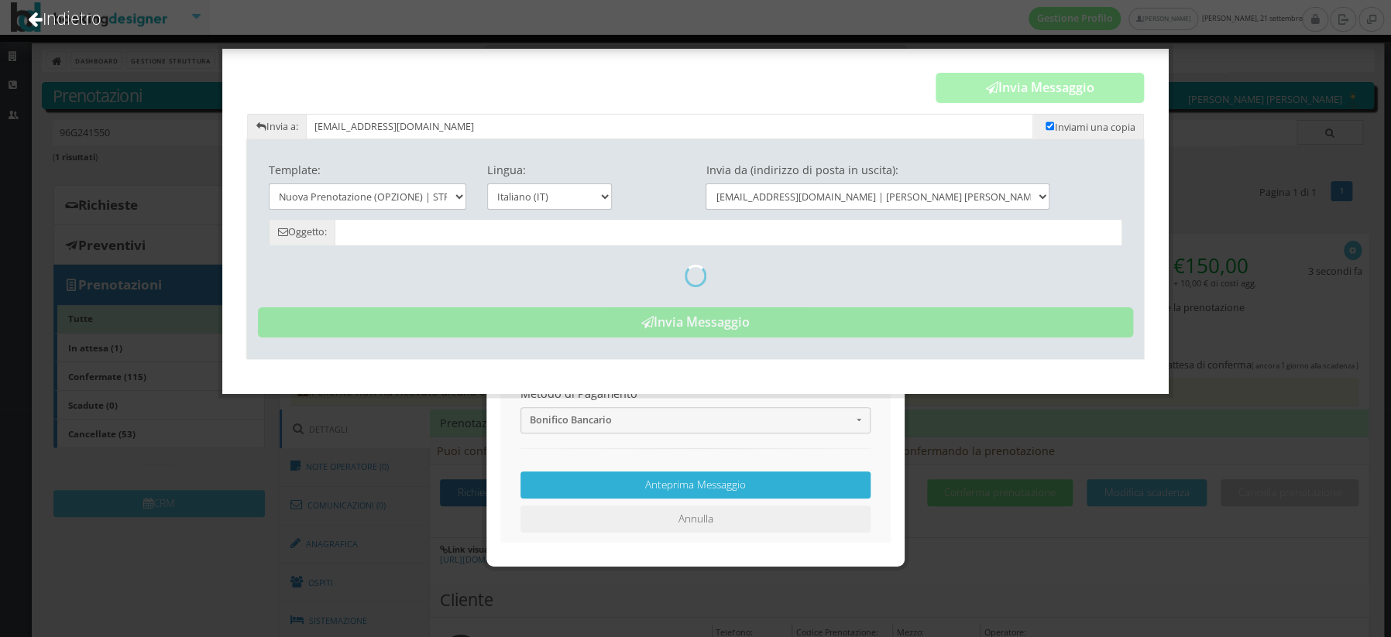
type input "Nuova Prenotazione - Tenuta Don Carmelo"
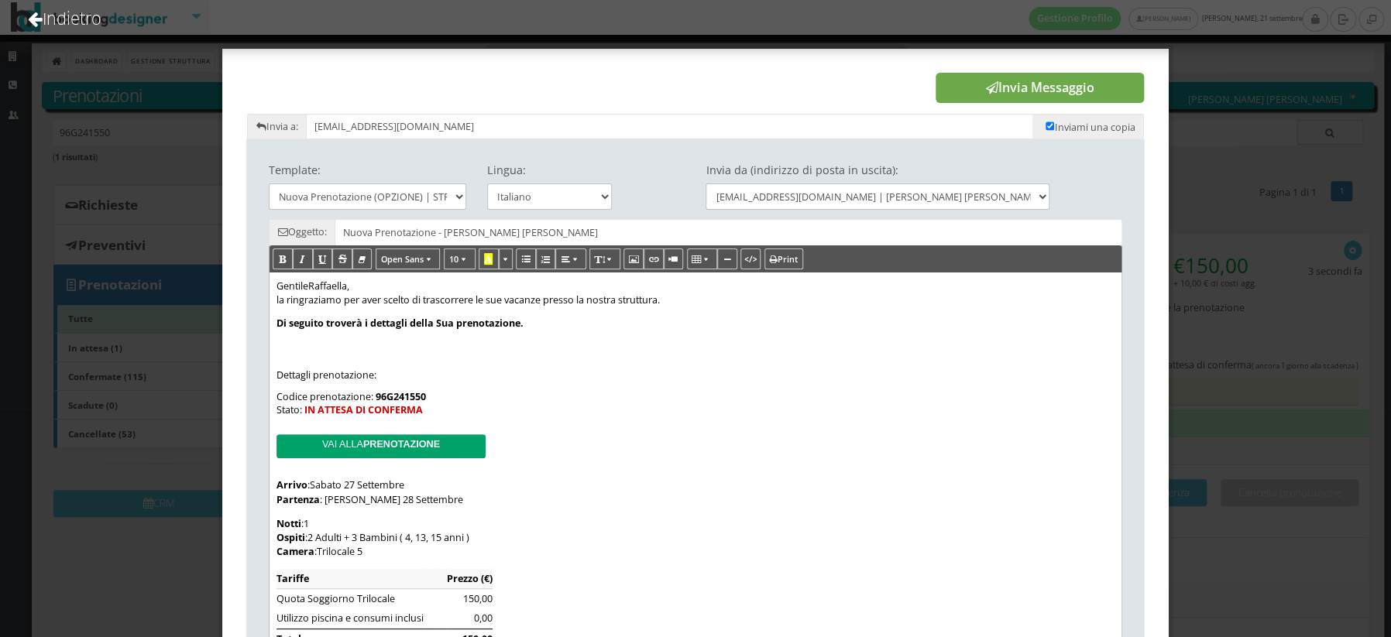
click at [1005, 92] on button "Invia Messaggio" at bounding box center [1040, 88] width 208 height 31
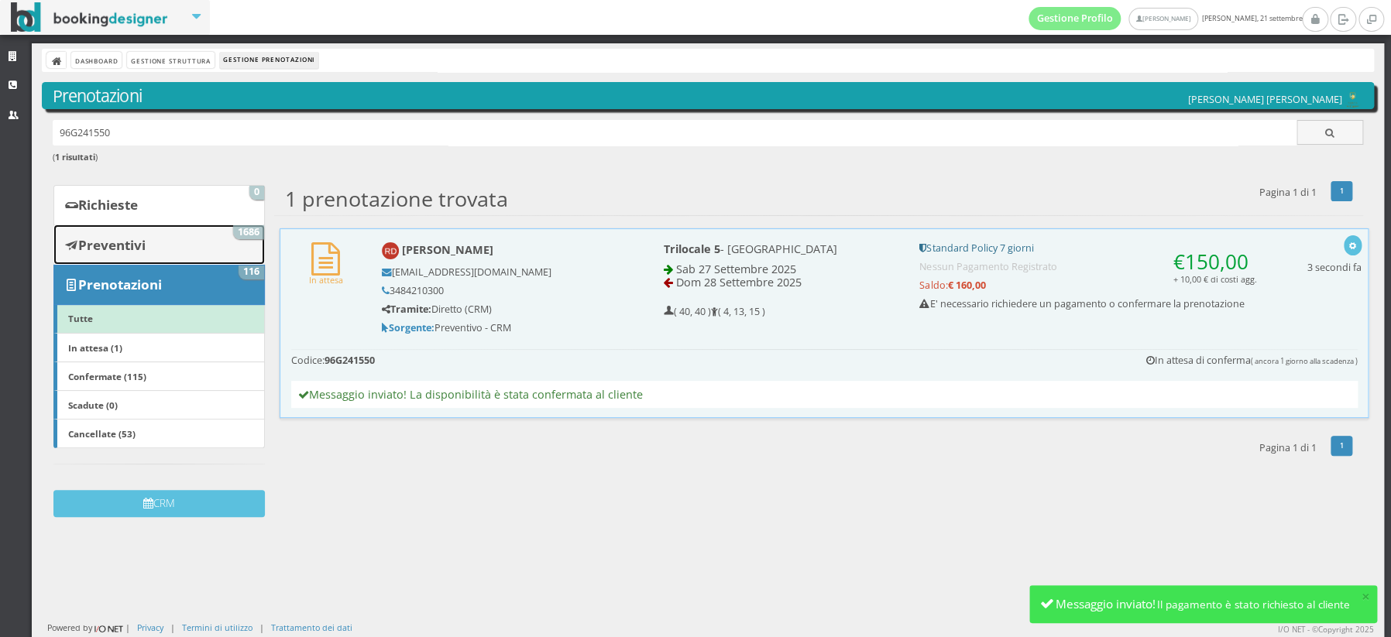
click at [123, 244] on b "Preventivi" at bounding box center [111, 245] width 67 height 18
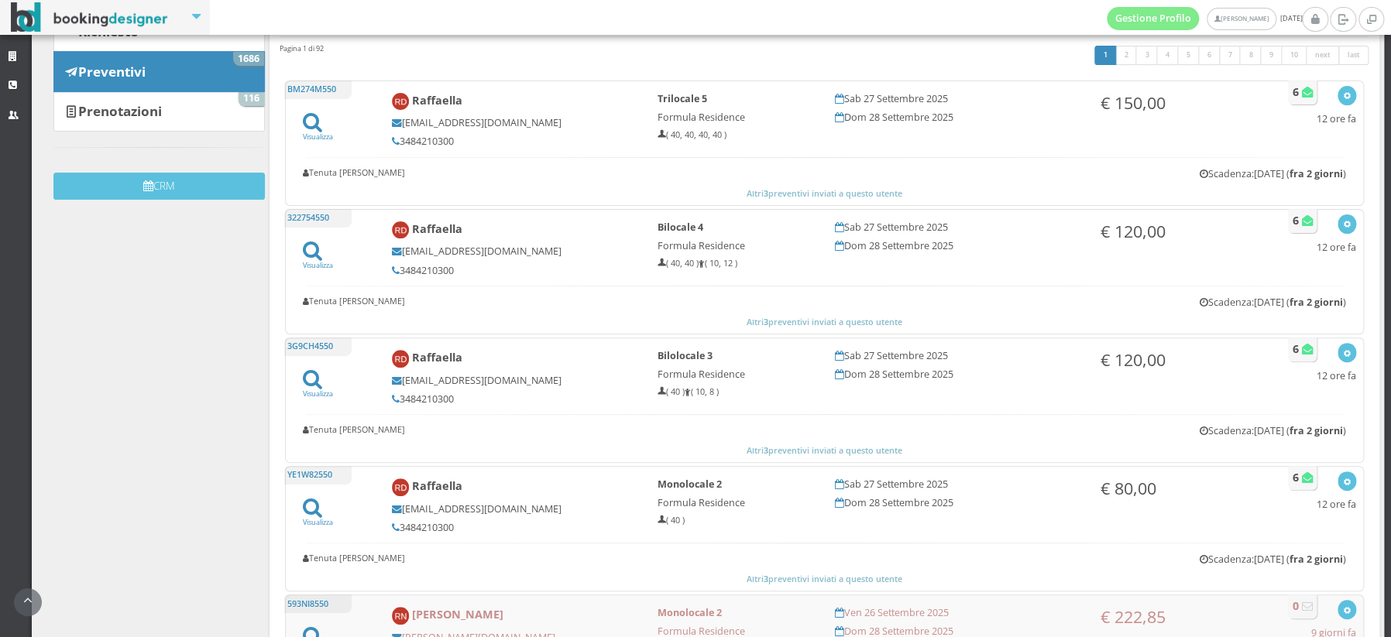
scroll to position [217, 0]
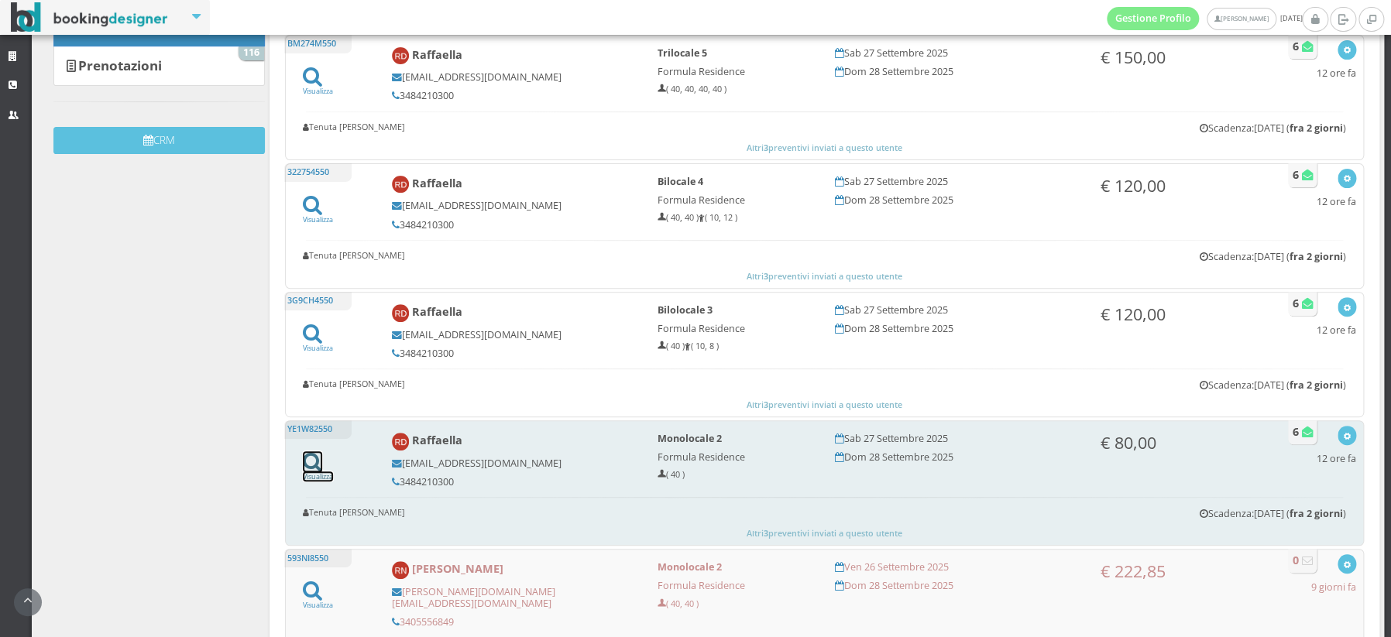
click at [310, 462] on icon at bounding box center [312, 462] width 19 height 21
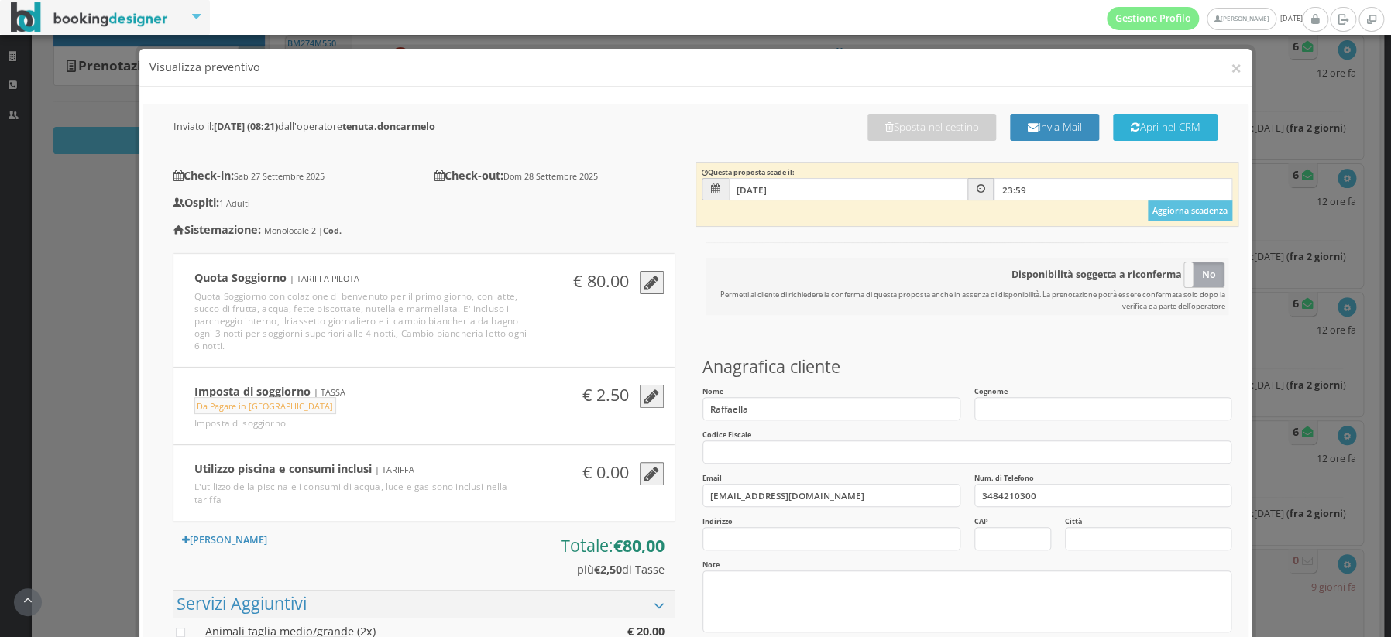
click at [1146, 126] on button "Apri nel CRM" at bounding box center [1165, 127] width 105 height 27
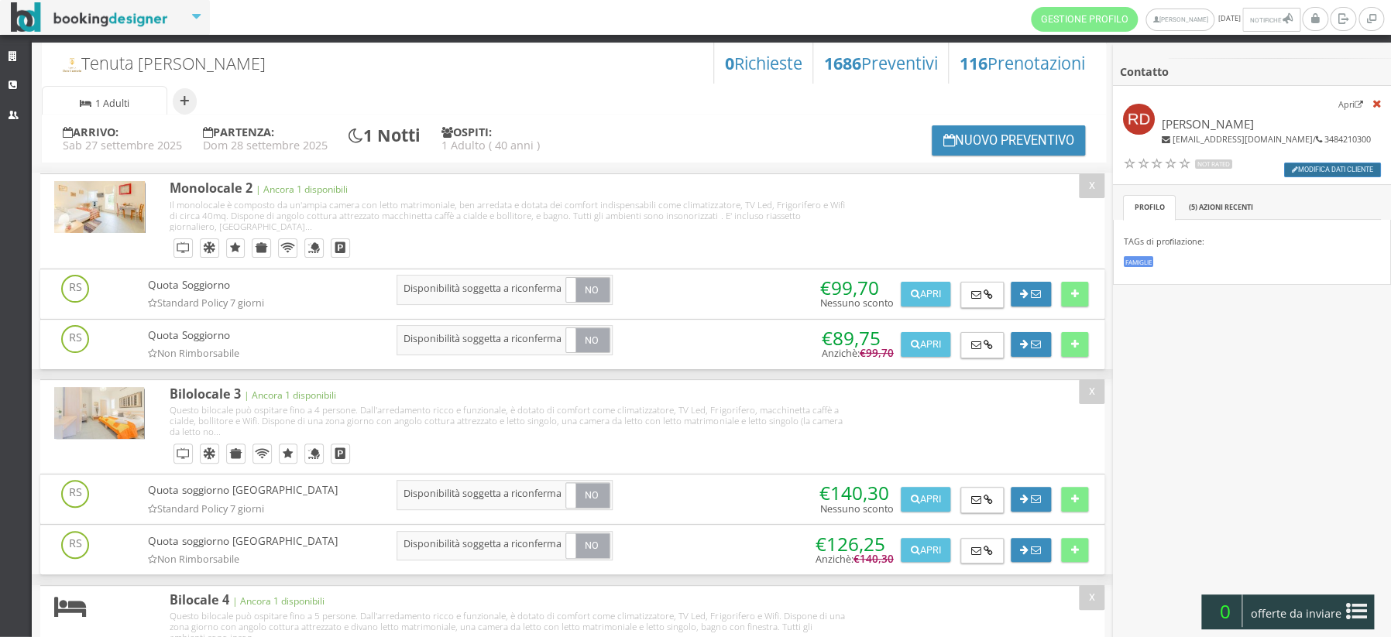
click at [1334, 166] on button "Modifica dati cliente" at bounding box center [1332, 170] width 97 height 15
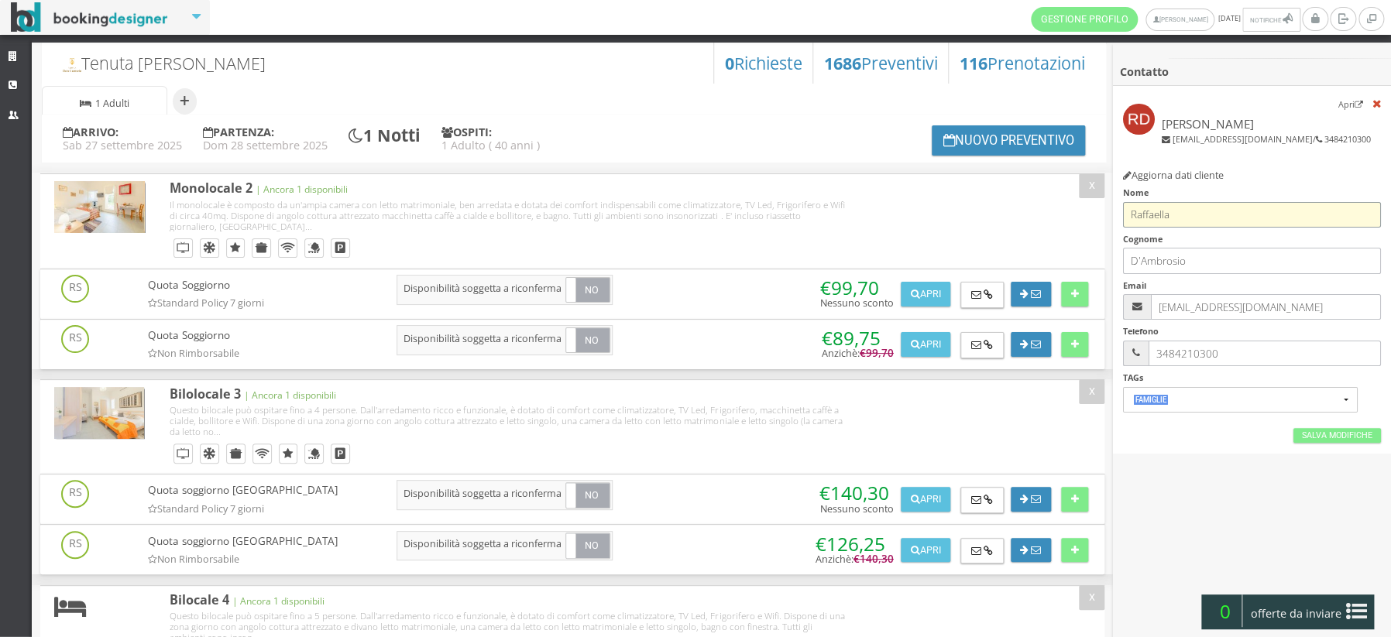
click at [1197, 217] on input "Raffaella" at bounding box center [1251, 215] width 257 height 26
type input "R"
type input "Paola"
type input "Rotolo"
click at [1331, 437] on link "Salva Modifiche" at bounding box center [1338, 435] width 88 height 15
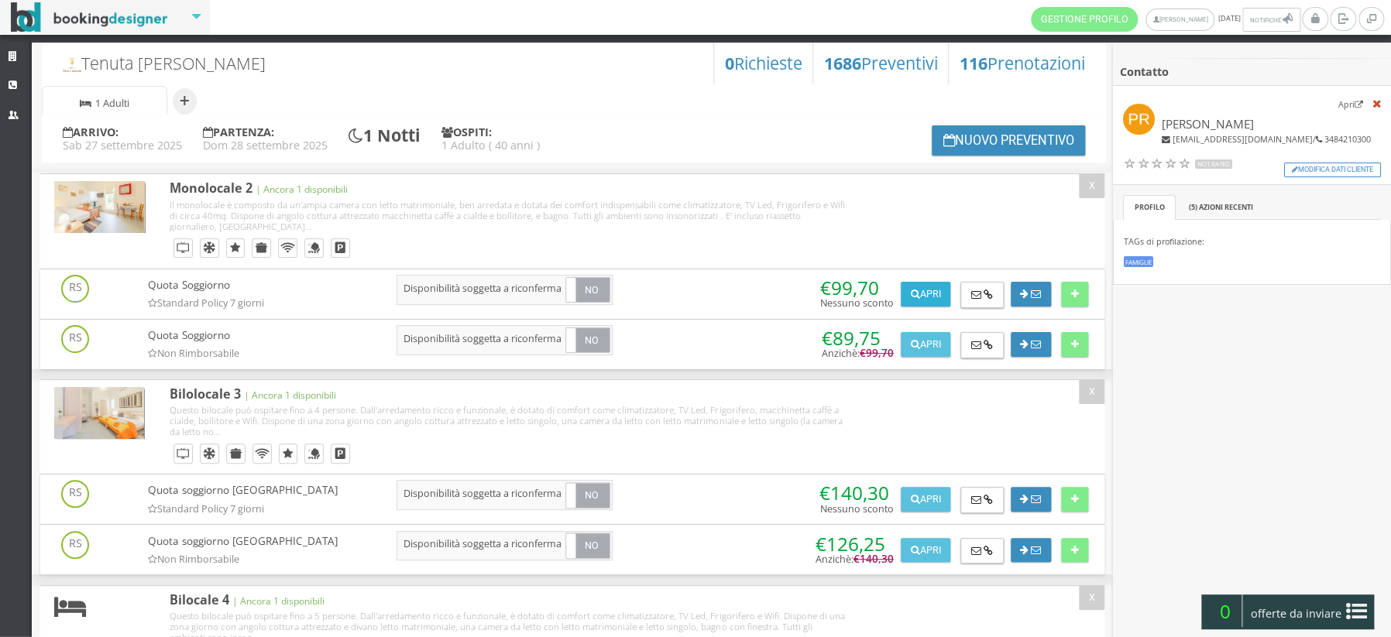
click at [929, 297] on button "Apri" at bounding box center [926, 294] width 50 height 25
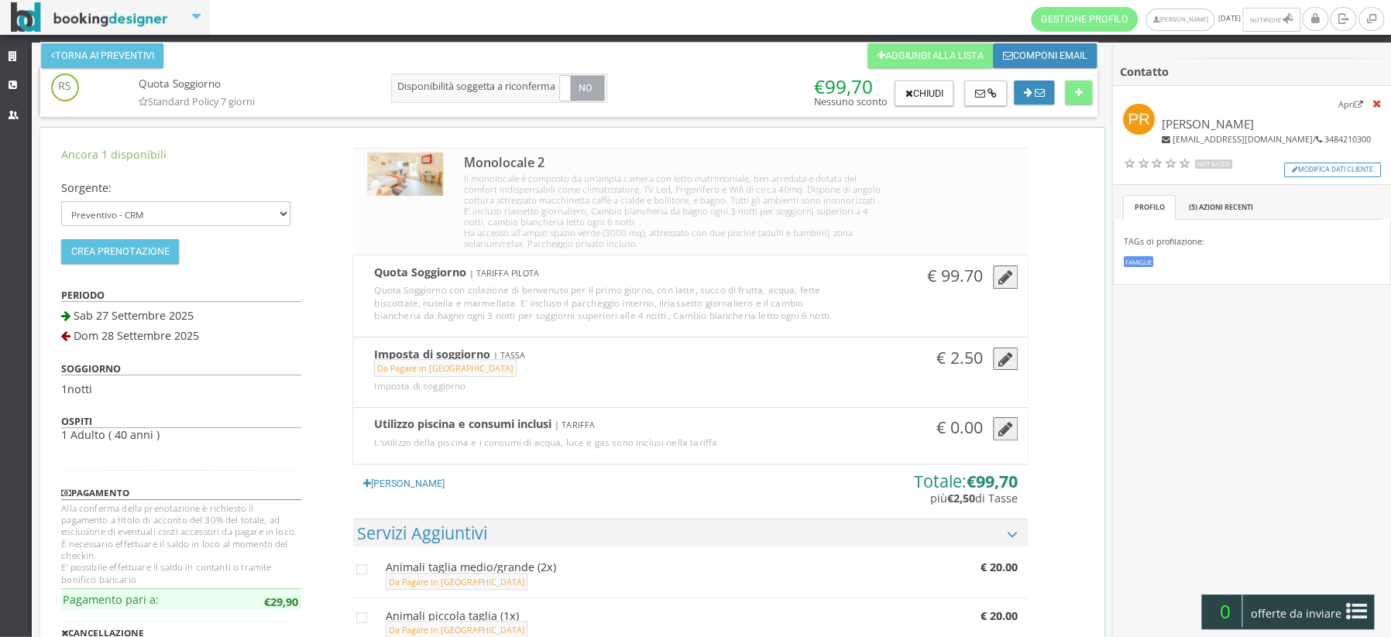
click at [1003, 280] on icon "button" at bounding box center [1005, 278] width 15 height 17
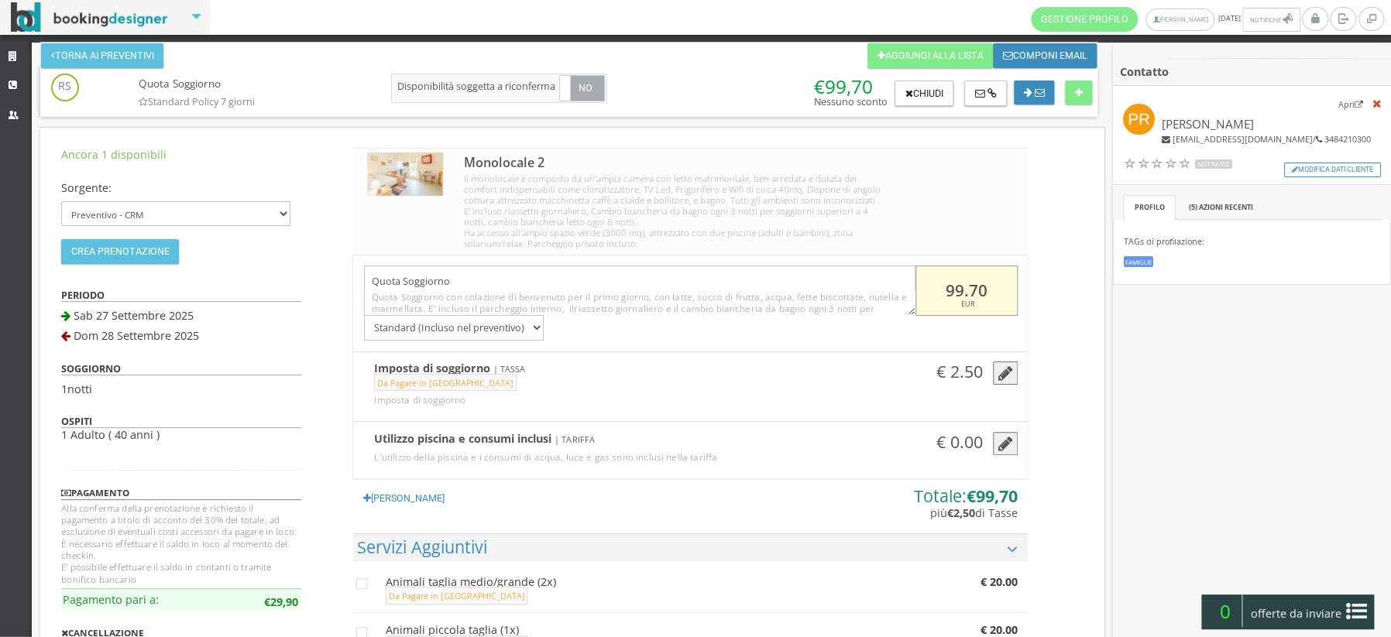
click at [989, 290] on input "99.70" at bounding box center [967, 291] width 102 height 50
type input "9"
click at [954, 283] on input "0" at bounding box center [967, 291] width 102 height 50
type input "80"
click at [99, 253] on button "Crea Prenotazione" at bounding box center [120, 251] width 118 height 25
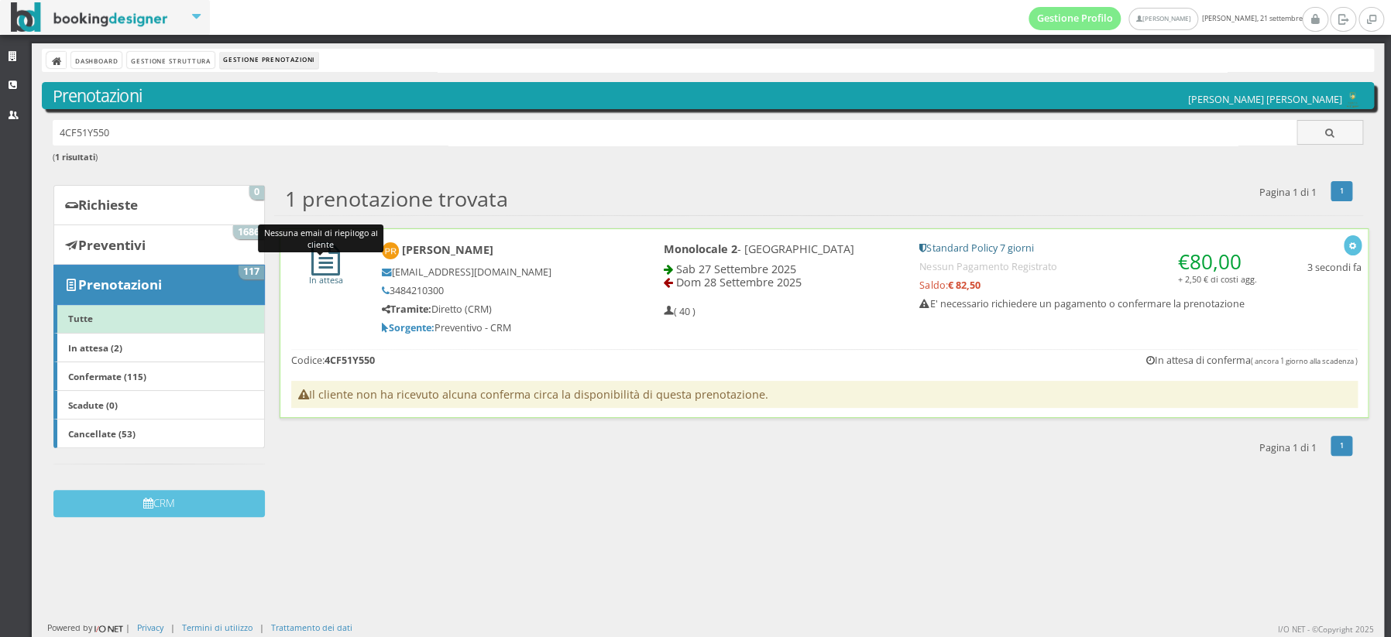
click at [325, 260] on icon at bounding box center [325, 258] width 29 height 33
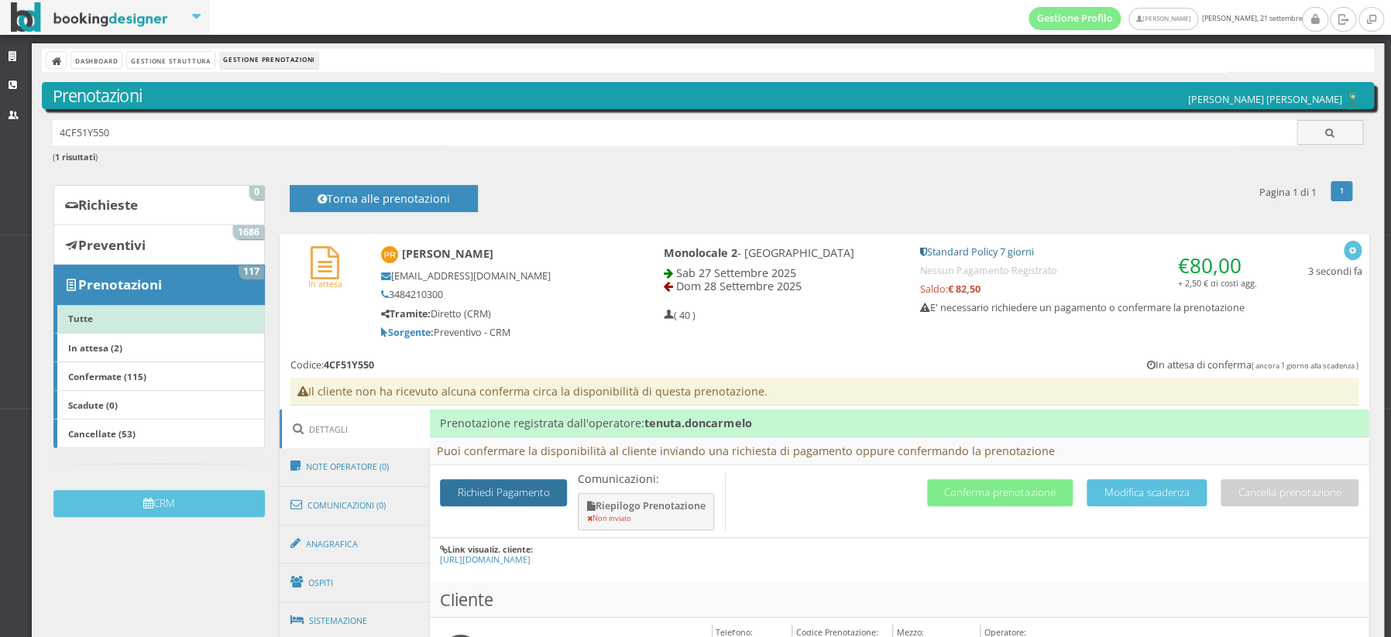
click at [486, 488] on button "Richiedi Pagamento" at bounding box center [503, 492] width 127 height 27
select select
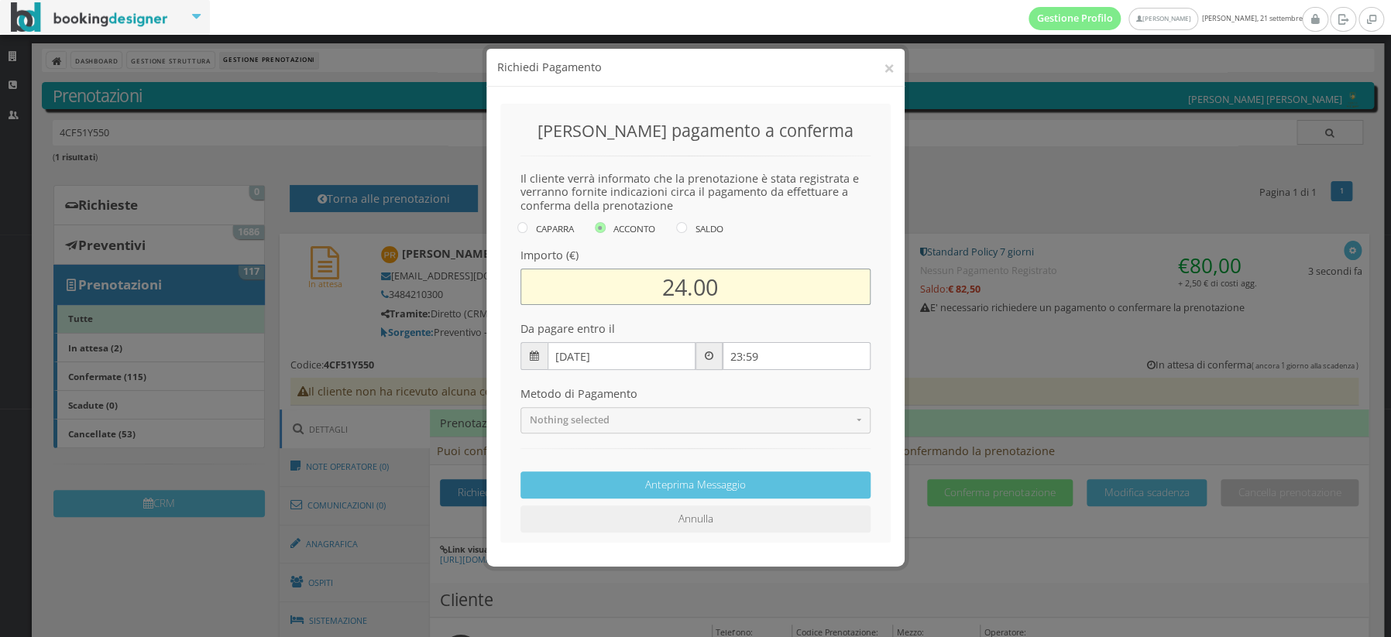
click at [727, 291] on input "24.00" at bounding box center [696, 287] width 350 height 36
type input "2"
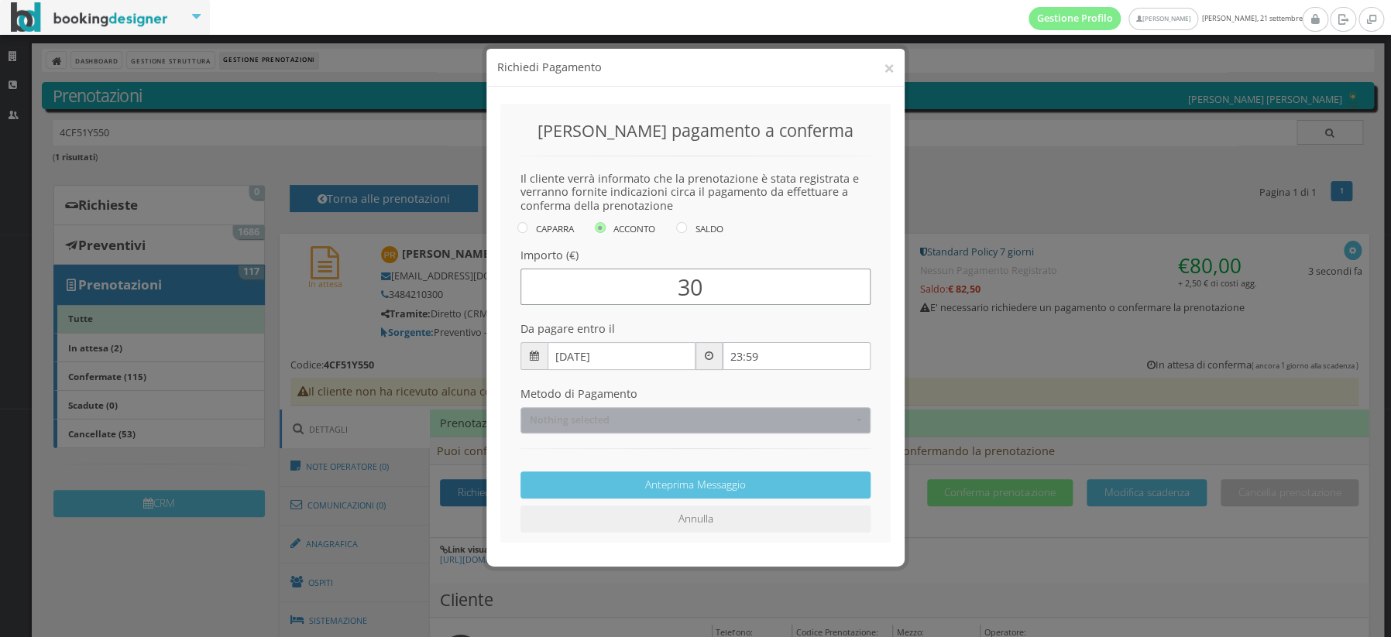
type input "30"
click at [651, 414] on span "Nothing selected" at bounding box center [691, 420] width 323 height 12
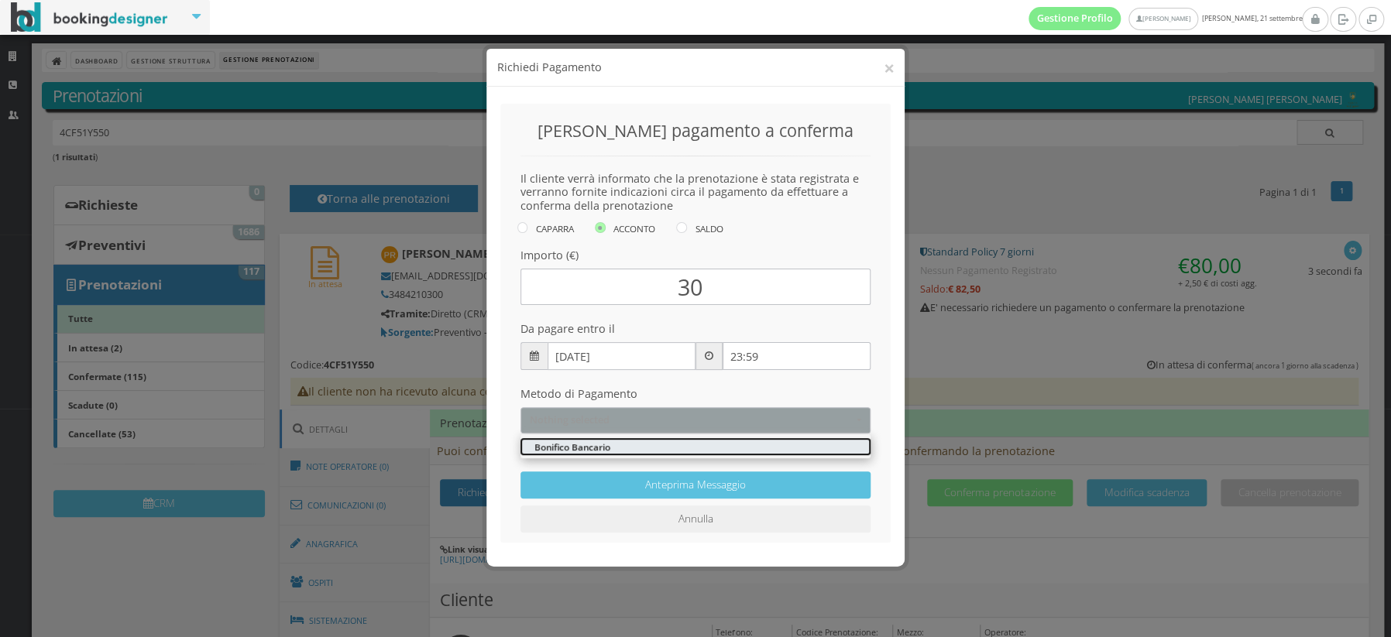
click at [627, 442] on link "Bonifico Bancario" at bounding box center [696, 446] width 350 height 17
select select "275"
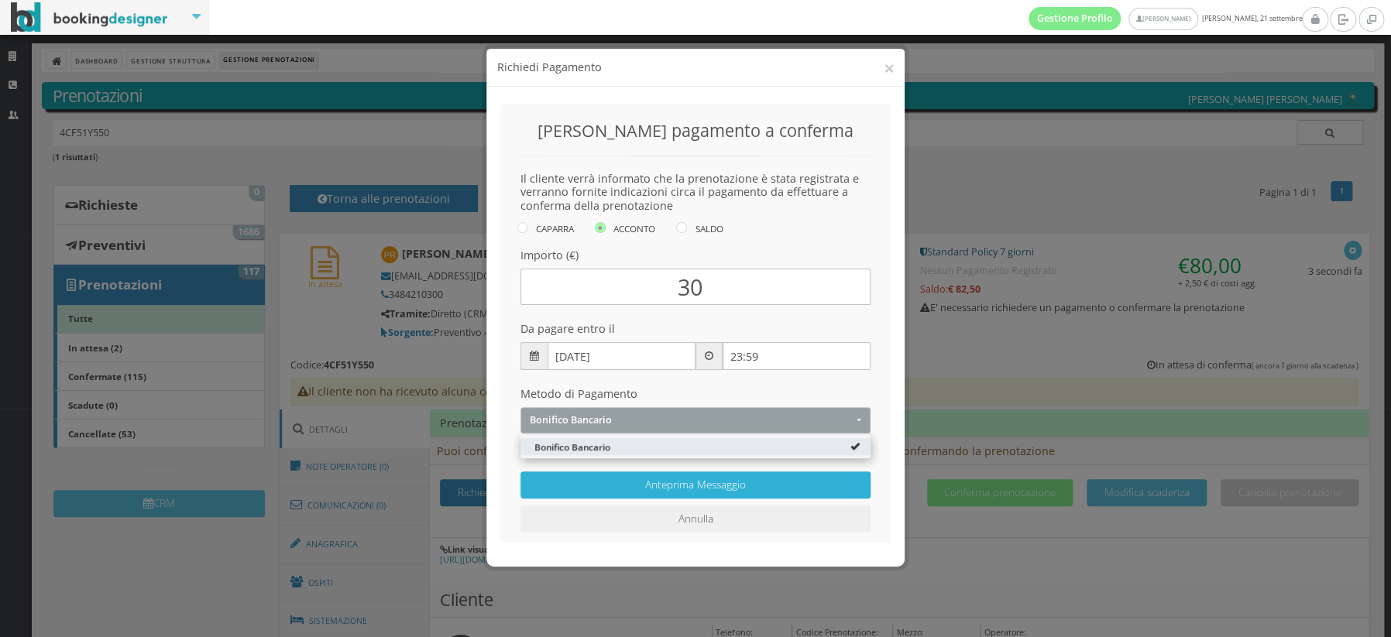
click at [678, 490] on button "Anteprima Messaggio" at bounding box center [696, 485] width 350 height 27
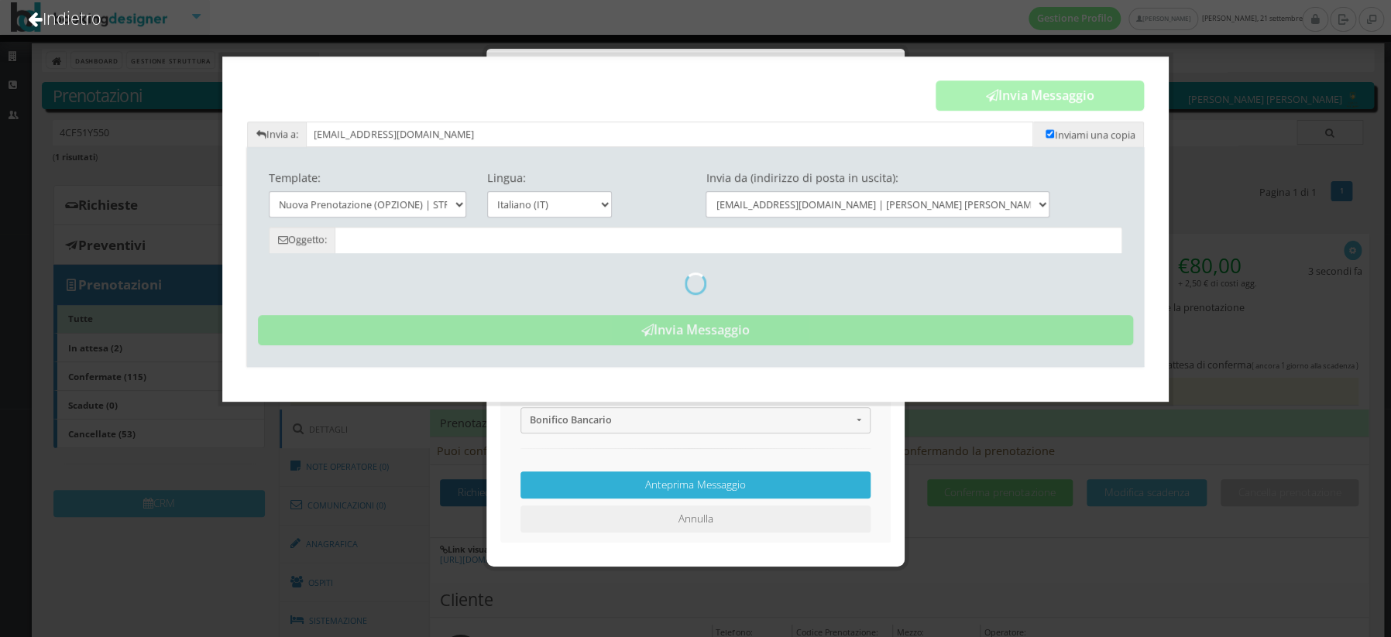
type input "Nuova Prenotazione - Tenuta Don Carmelo"
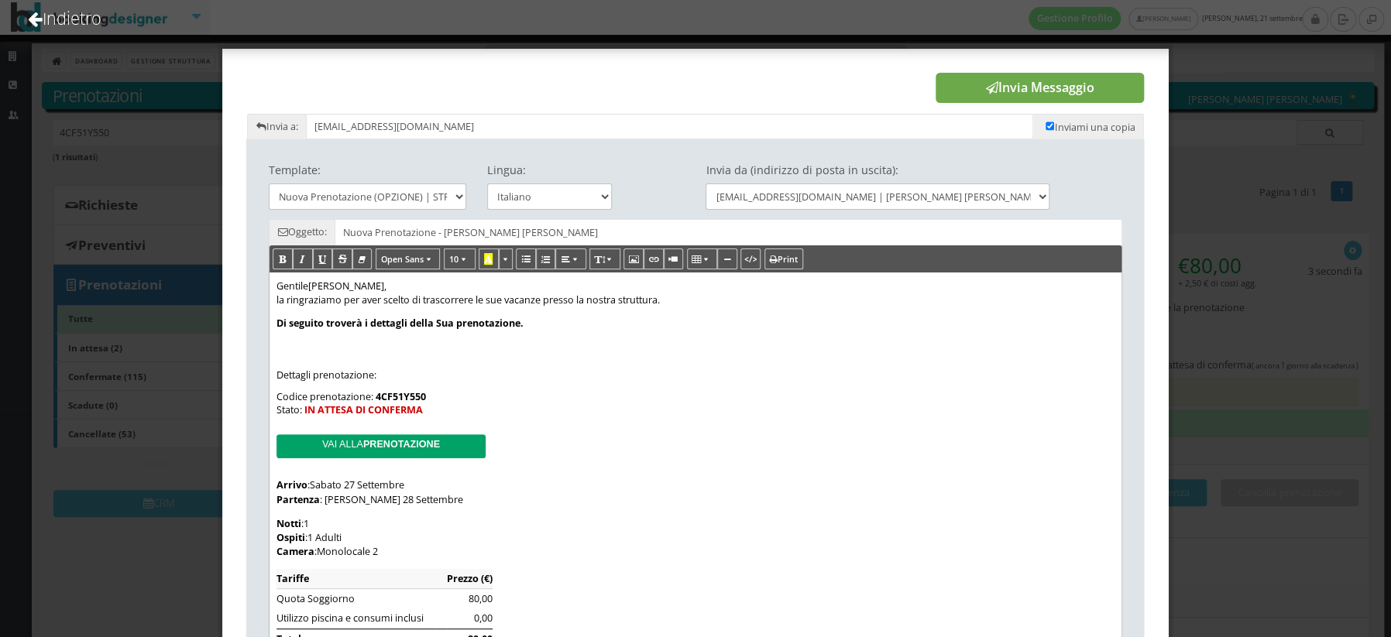
click at [1033, 88] on button "Invia Messaggio" at bounding box center [1040, 88] width 208 height 31
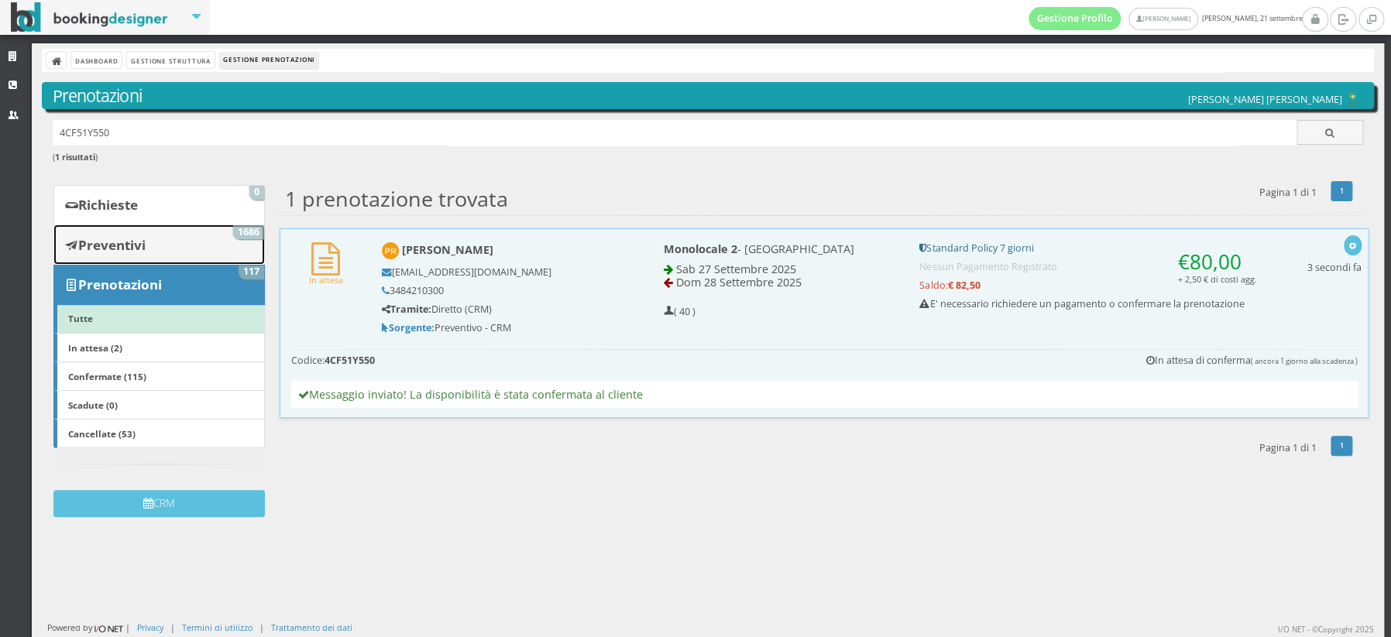
click at [123, 246] on b "Preventivi" at bounding box center [111, 245] width 67 height 18
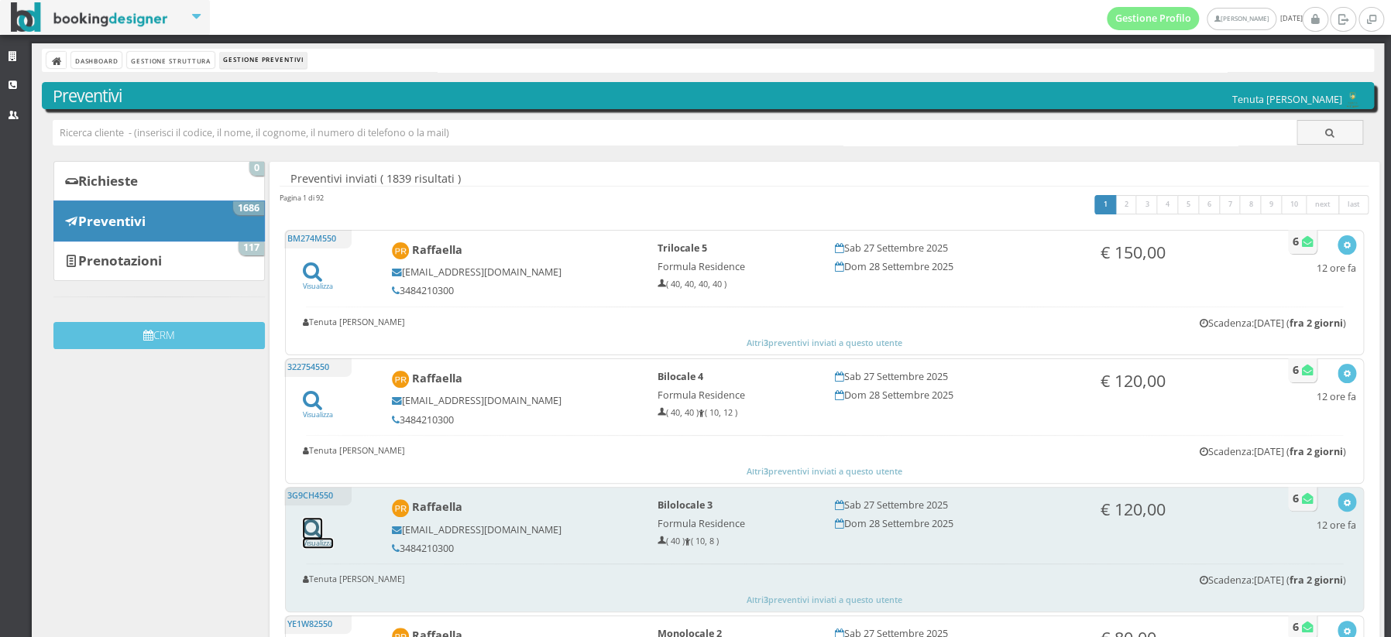
click at [311, 526] on icon at bounding box center [312, 528] width 19 height 21
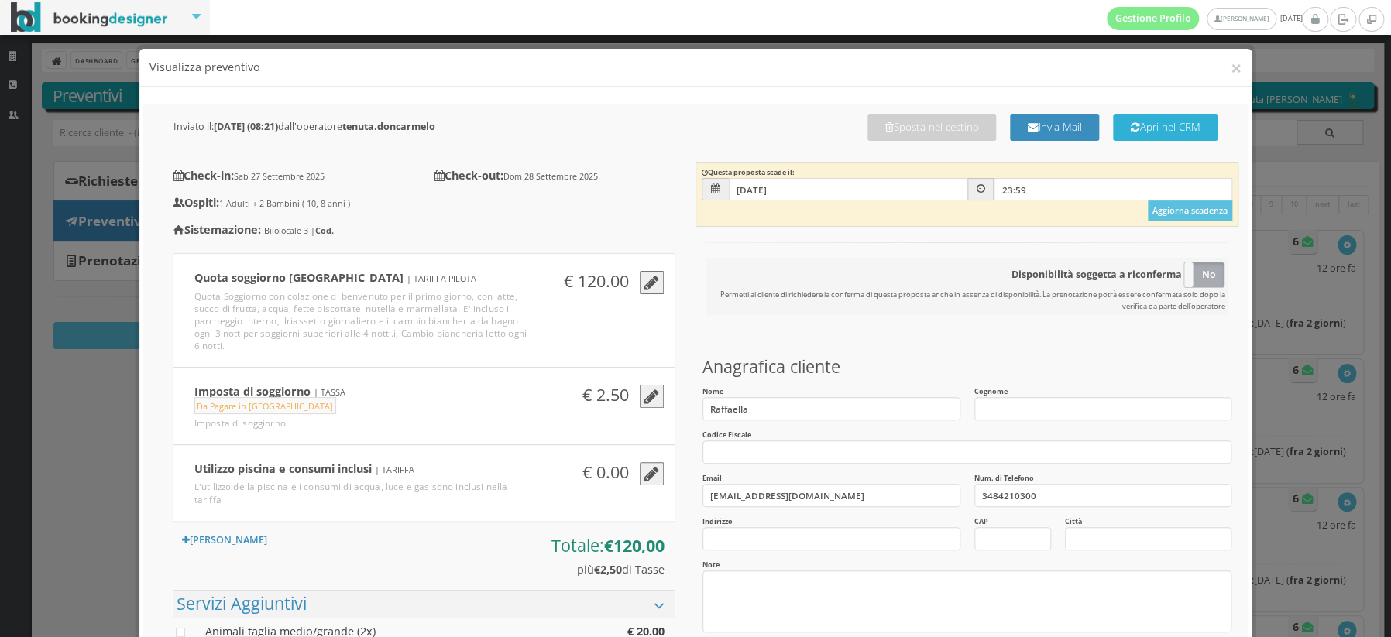
click at [1153, 135] on button "Apri nel CRM" at bounding box center [1165, 127] width 105 height 27
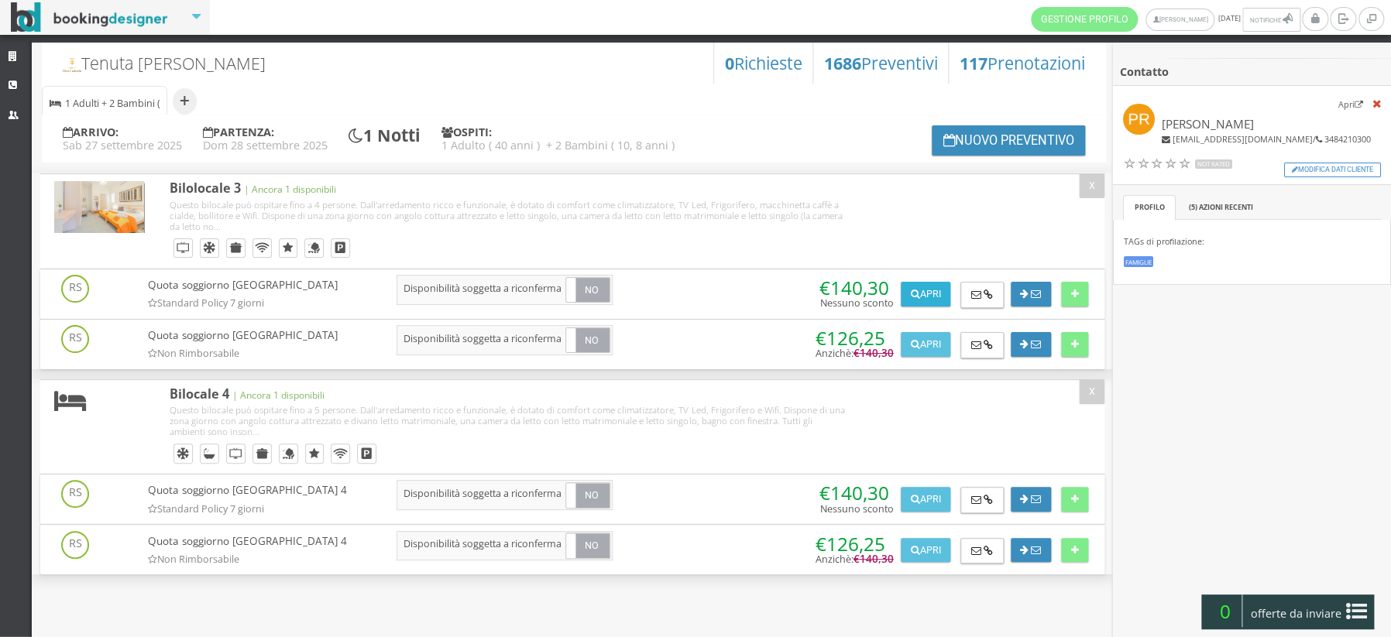
click at [927, 296] on button "Apri" at bounding box center [926, 294] width 50 height 25
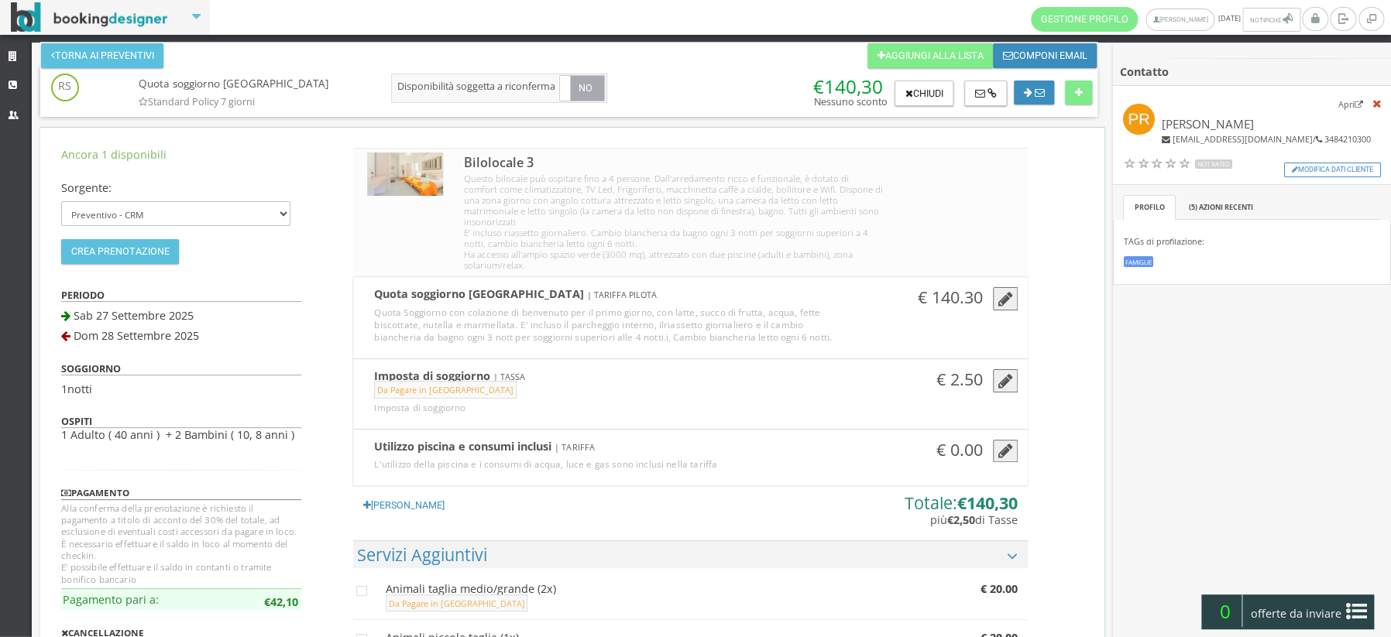
click at [1004, 291] on icon "button" at bounding box center [1005, 299] width 15 height 17
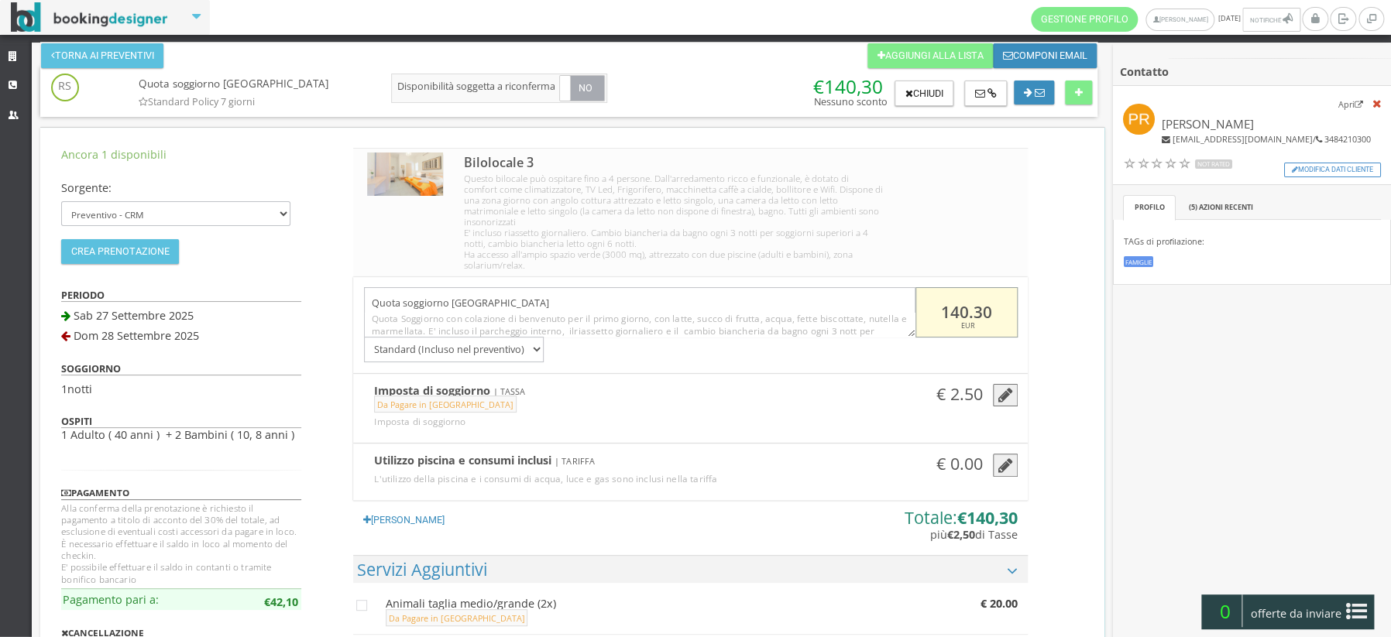
click at [992, 299] on input "140.30" at bounding box center [967, 312] width 102 height 50
type input "100"
click at [1064, 295] on div "Ancora 1 disponibili Sorgente: Preventivo - CRM Booking Engine Crea Prenotazion…" at bounding box center [572, 601] width 1064 height 947
click at [114, 50] on button "Torna ai preventivi" at bounding box center [102, 55] width 122 height 25
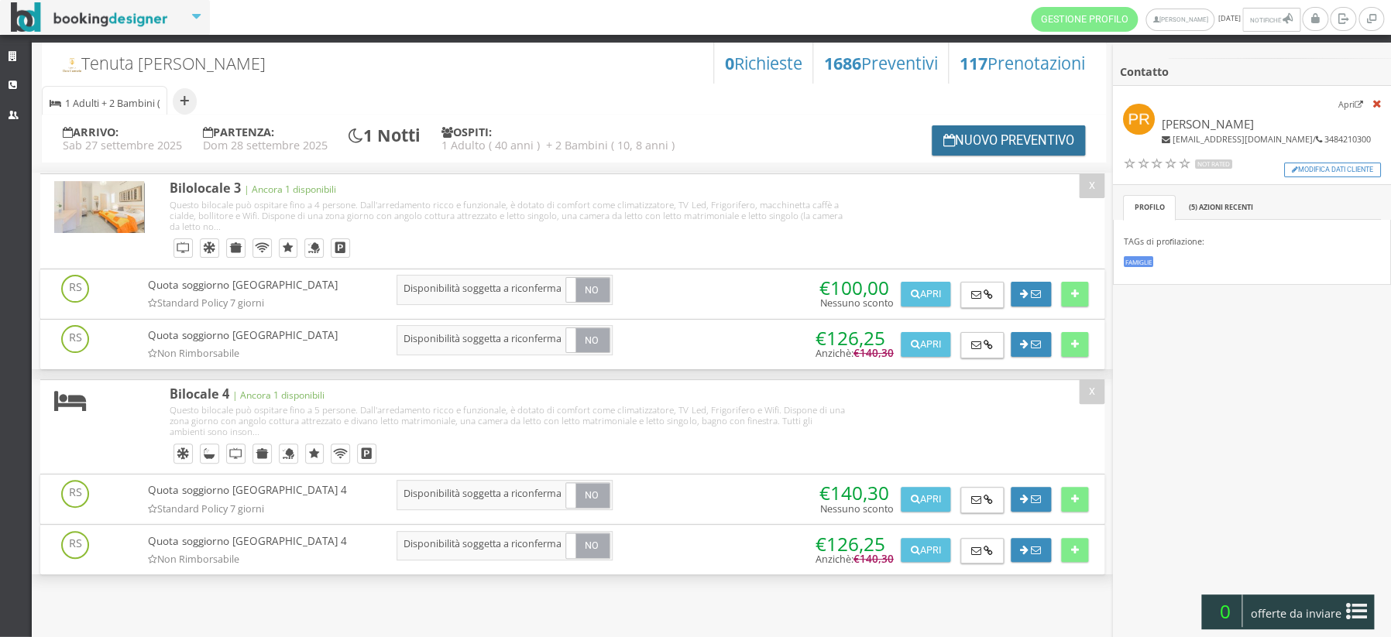
click at [1020, 144] on button "Nuovo Preventivo" at bounding box center [1008, 140] width 153 height 30
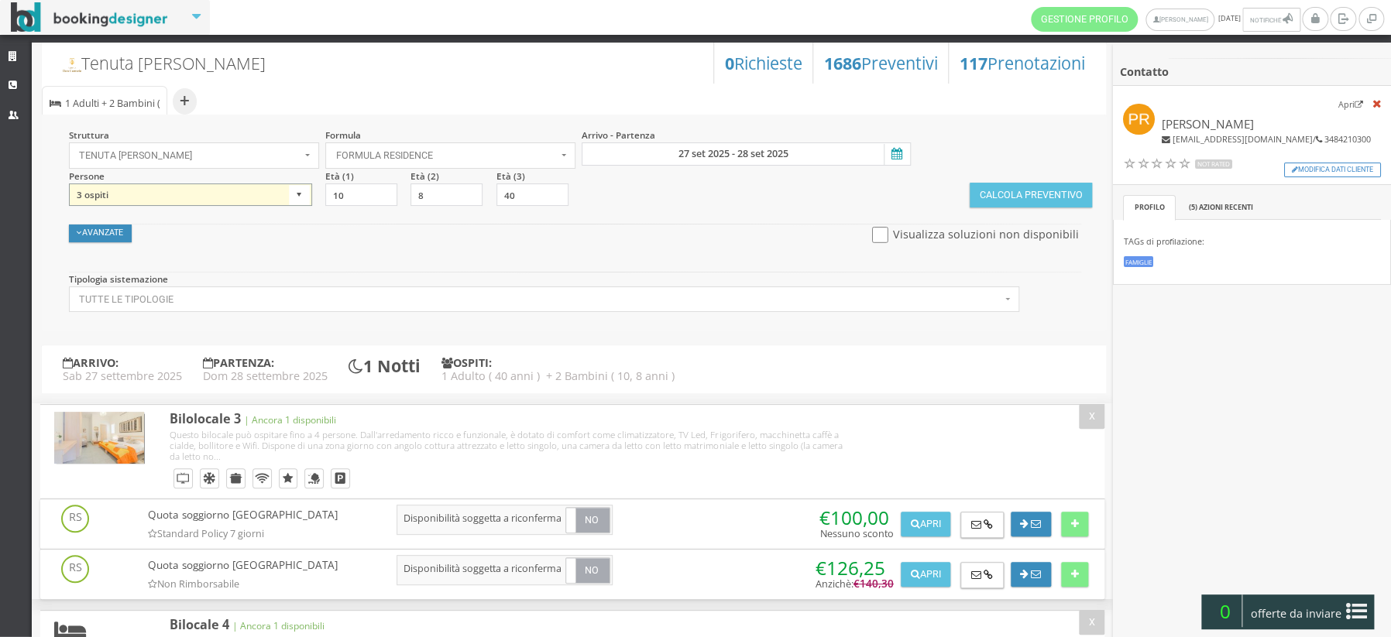
click at [294, 191] on select "1 ospite 2 ospiti 3 ospiti 4 ospiti 5 ospiti 6 ospiti 7 ospiti 8 ospiti 9 ospit…" at bounding box center [190, 195] width 243 height 23
select select "2"
click at [69, 184] on select "1 ospite 2 ospiti 3 ospiti 4 ospiti 5 ospiti 6 ospiti 7 ospiti 8 ospiti 9 ospit…" at bounding box center [190, 195] width 243 height 23
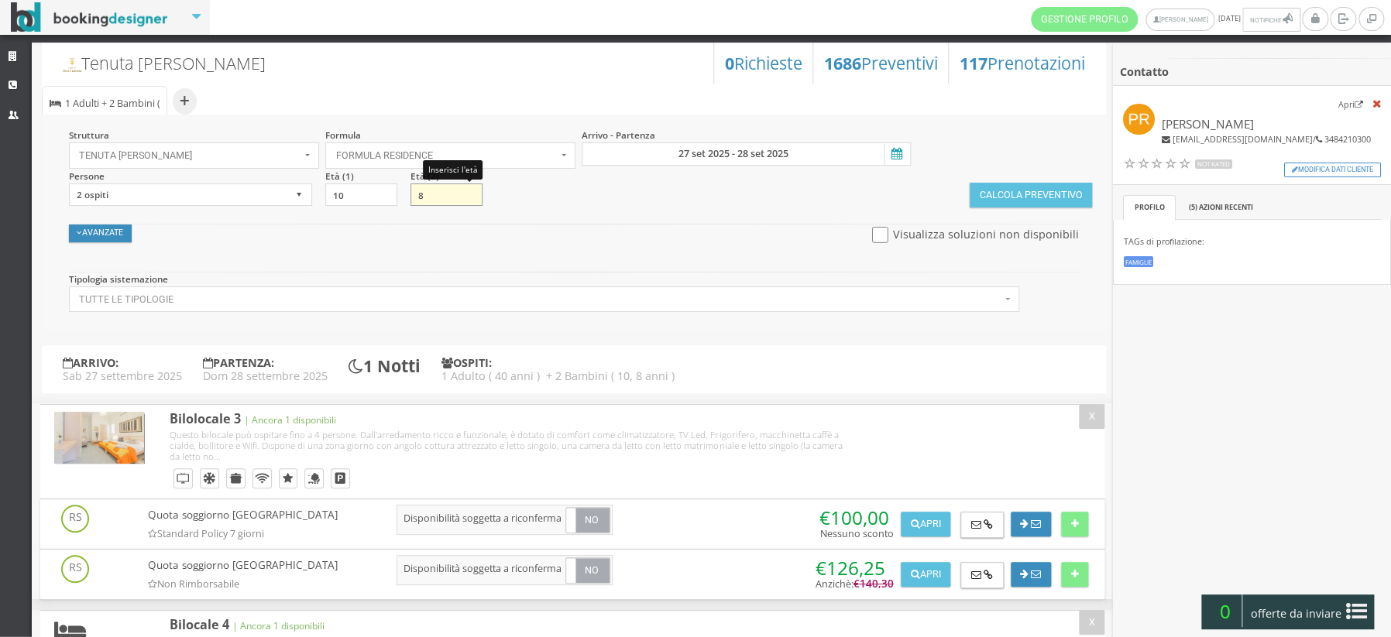
click at [423, 195] on input "8" at bounding box center [447, 195] width 72 height 23
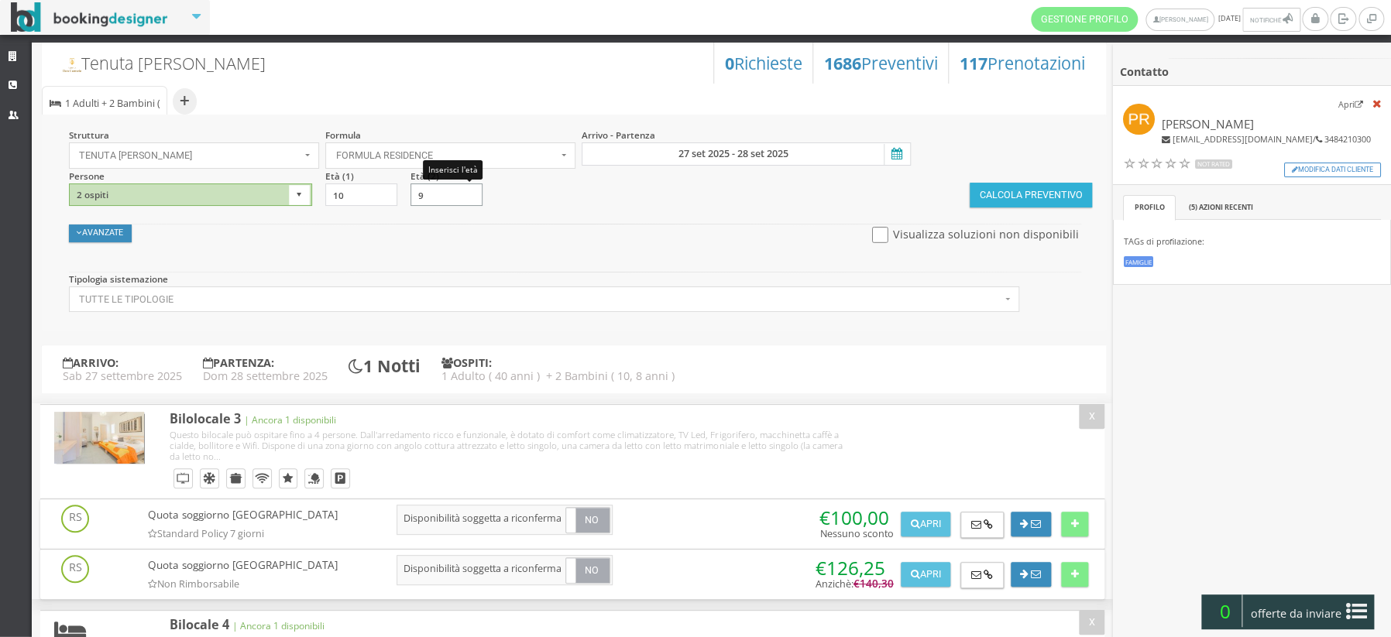
type input "9"
click at [1012, 195] on button "Calcola Preventivo" at bounding box center [1031, 195] width 122 height 25
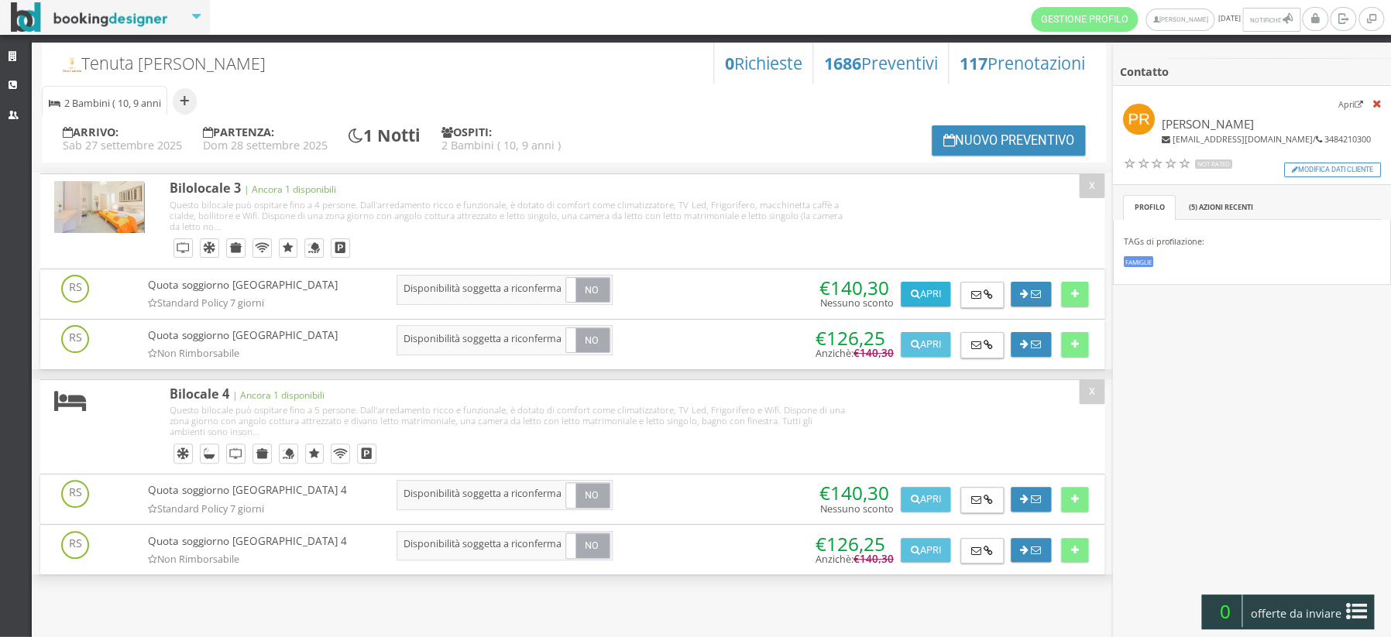
click at [933, 304] on button "Apri" at bounding box center [926, 294] width 50 height 25
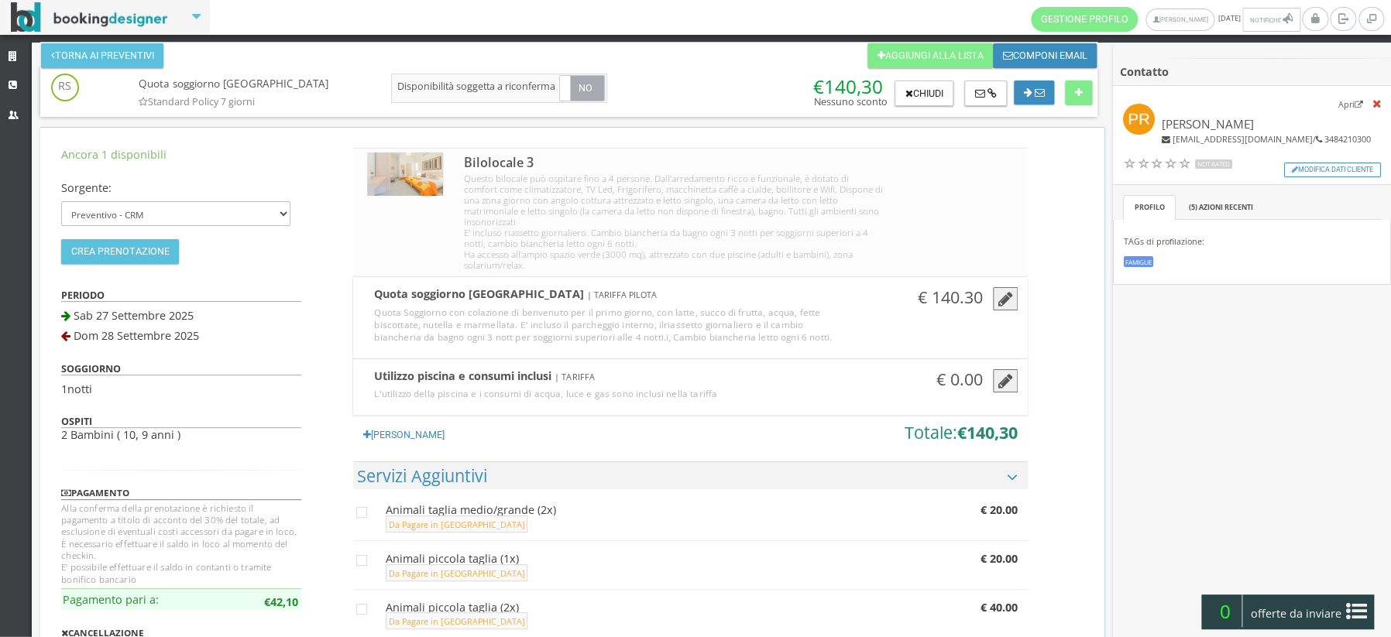
click at [1004, 291] on icon "button" at bounding box center [1005, 299] width 15 height 17
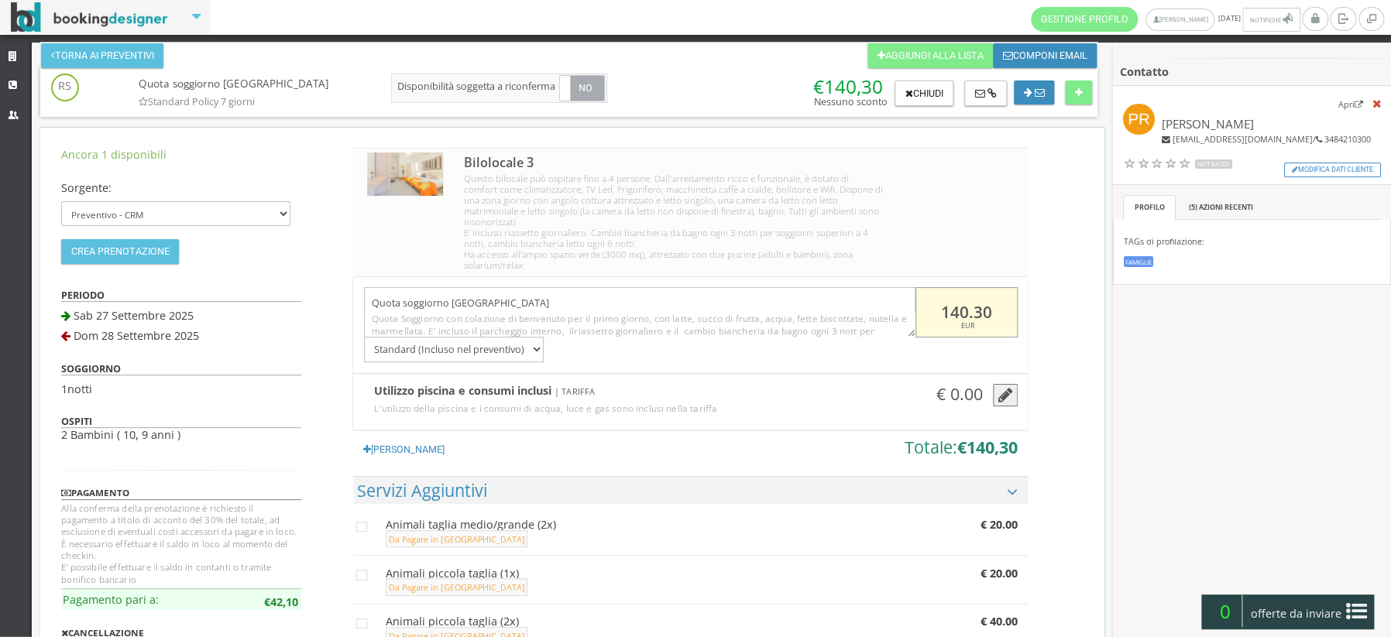
click at [982, 304] on input "140.30" at bounding box center [967, 312] width 102 height 50
type input "100"
click at [1312, 170] on button "Modifica dati cliente" at bounding box center [1332, 170] width 97 height 15
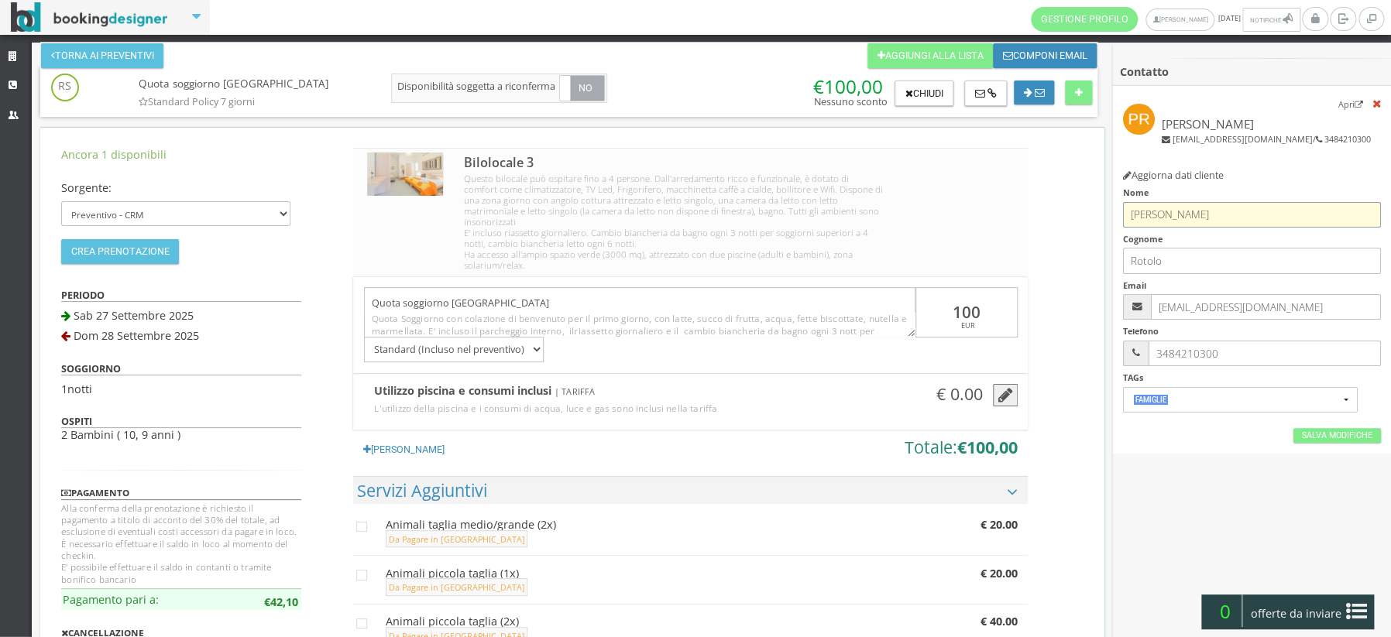
click at [1290, 211] on input "Paola" at bounding box center [1251, 215] width 257 height 26
type input "P"
type input "Mirko"
type input "Prigionieri"
click at [1333, 438] on link "Salva Modifiche" at bounding box center [1338, 435] width 88 height 15
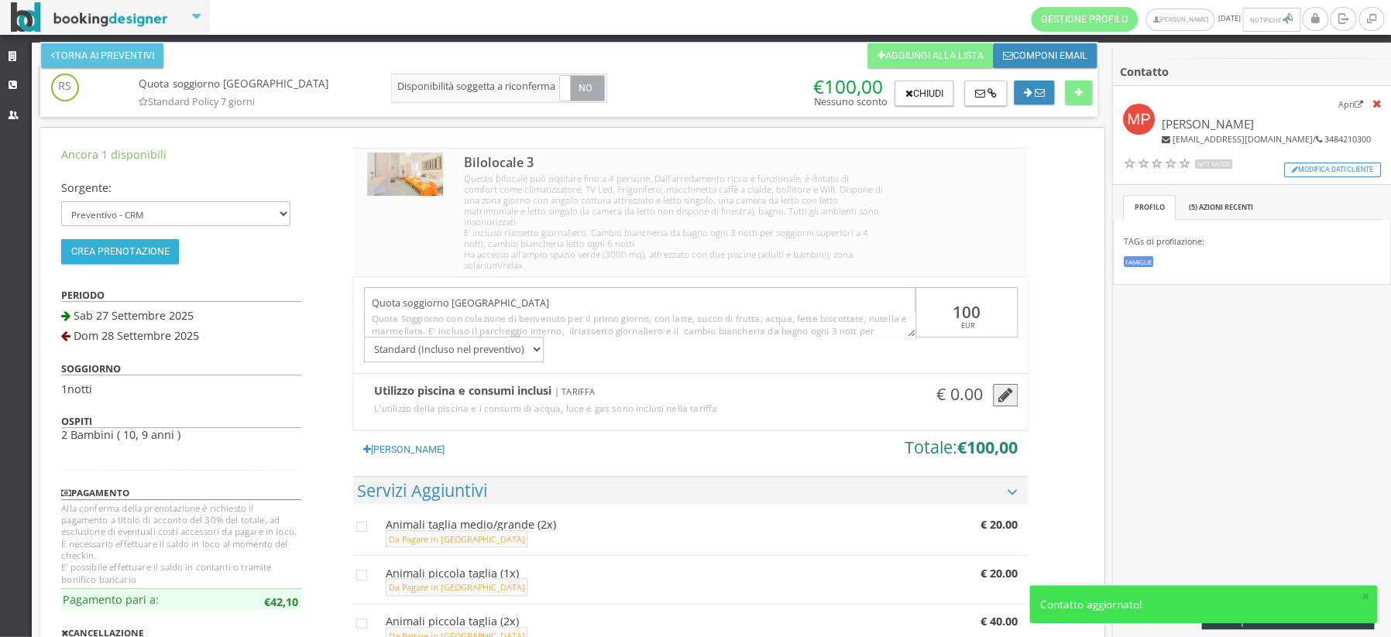
click at [121, 253] on button "Crea Prenotazione" at bounding box center [120, 251] width 118 height 25
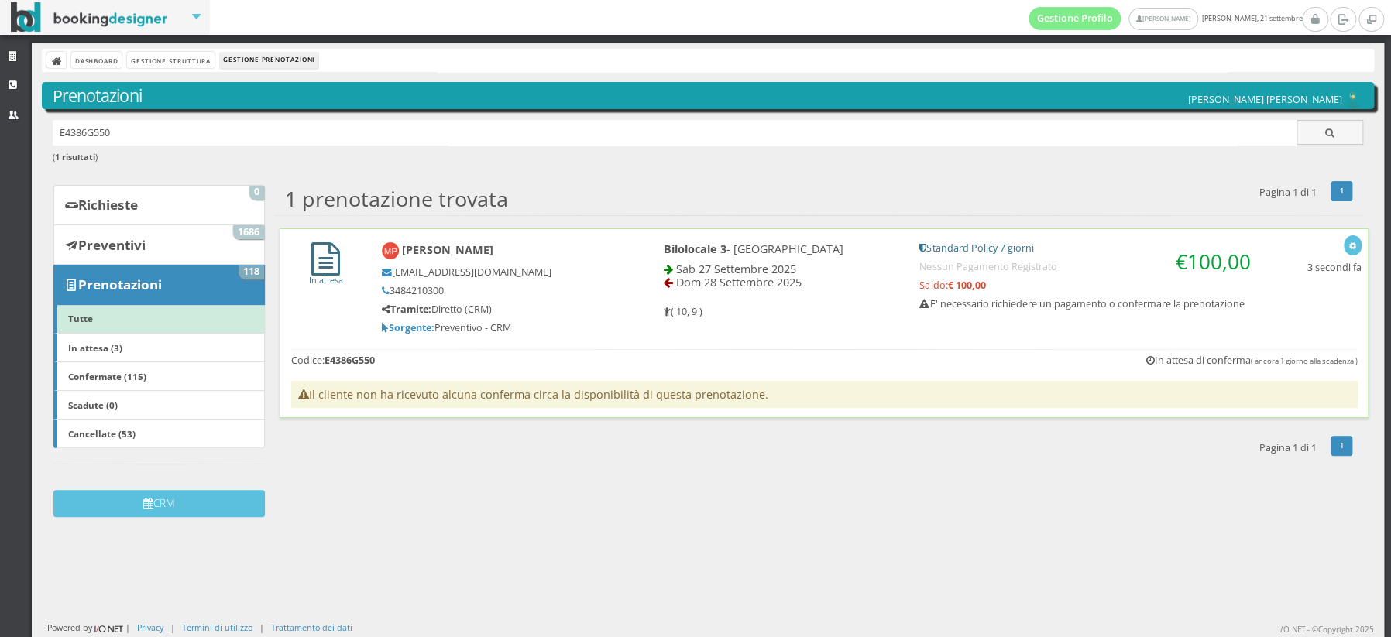
click at [319, 260] on icon at bounding box center [325, 258] width 29 height 33
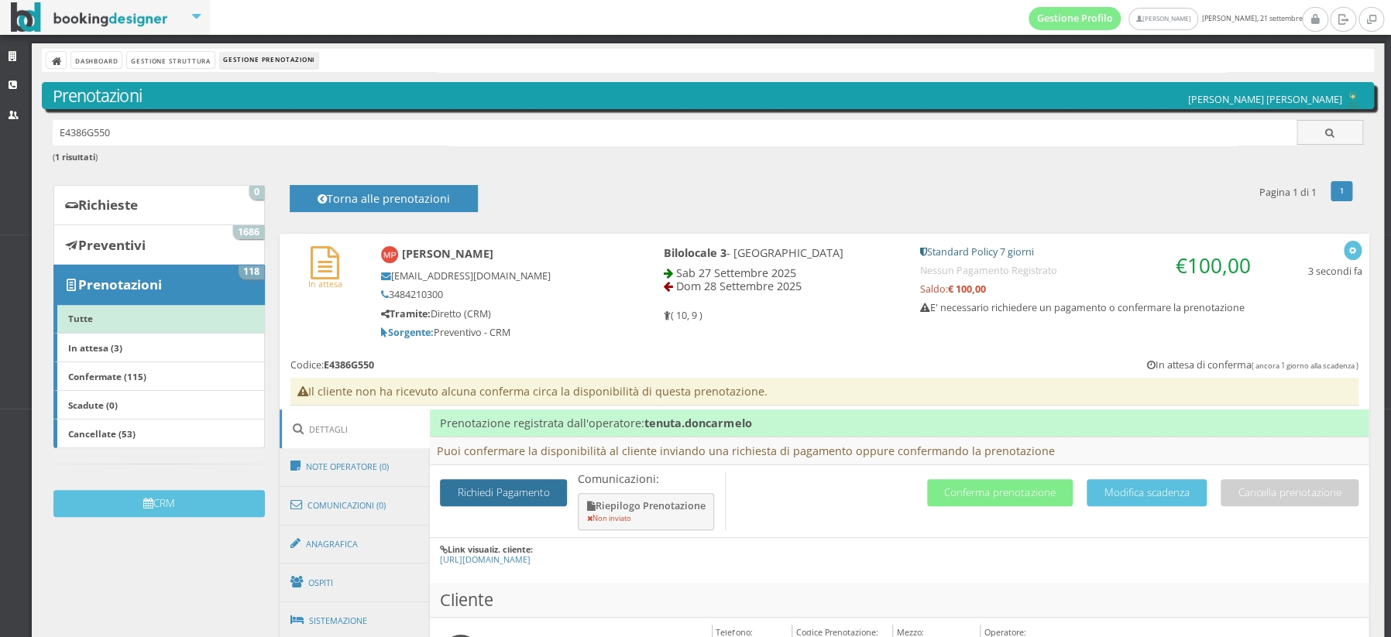
click at [479, 490] on button "Richiedi Pagamento" at bounding box center [503, 492] width 127 height 27
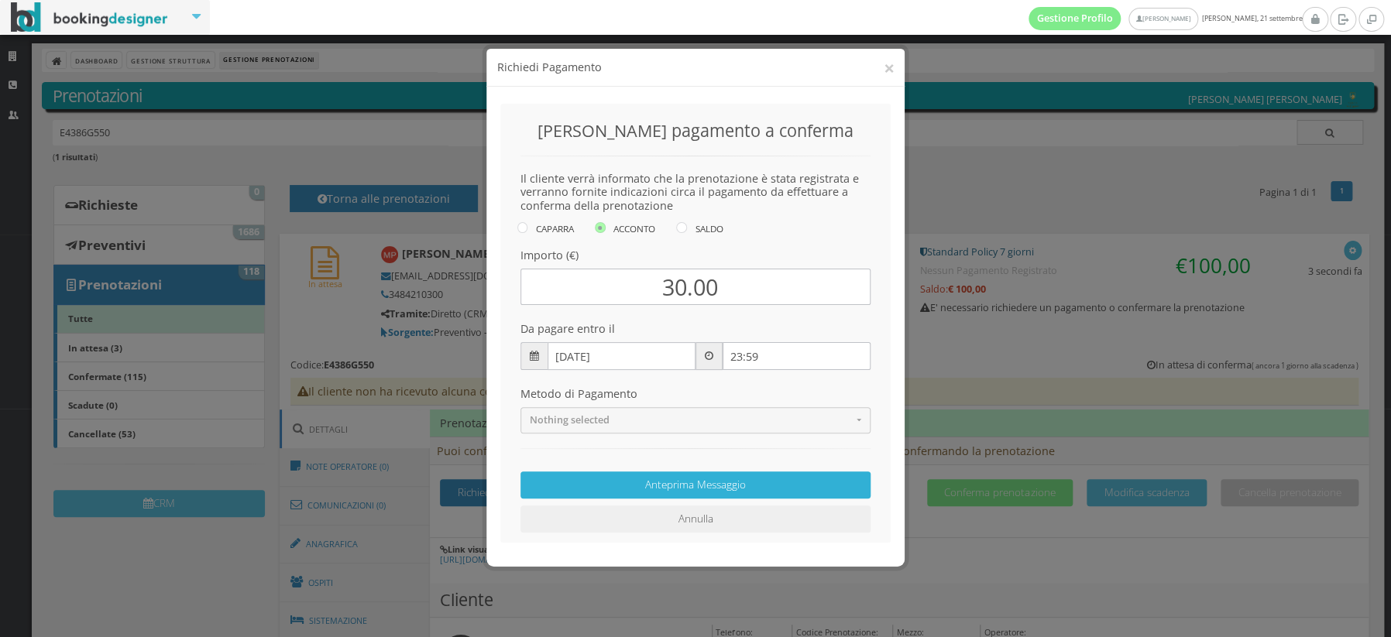
click at [701, 482] on button "Anteprima Messaggio" at bounding box center [696, 485] width 350 height 27
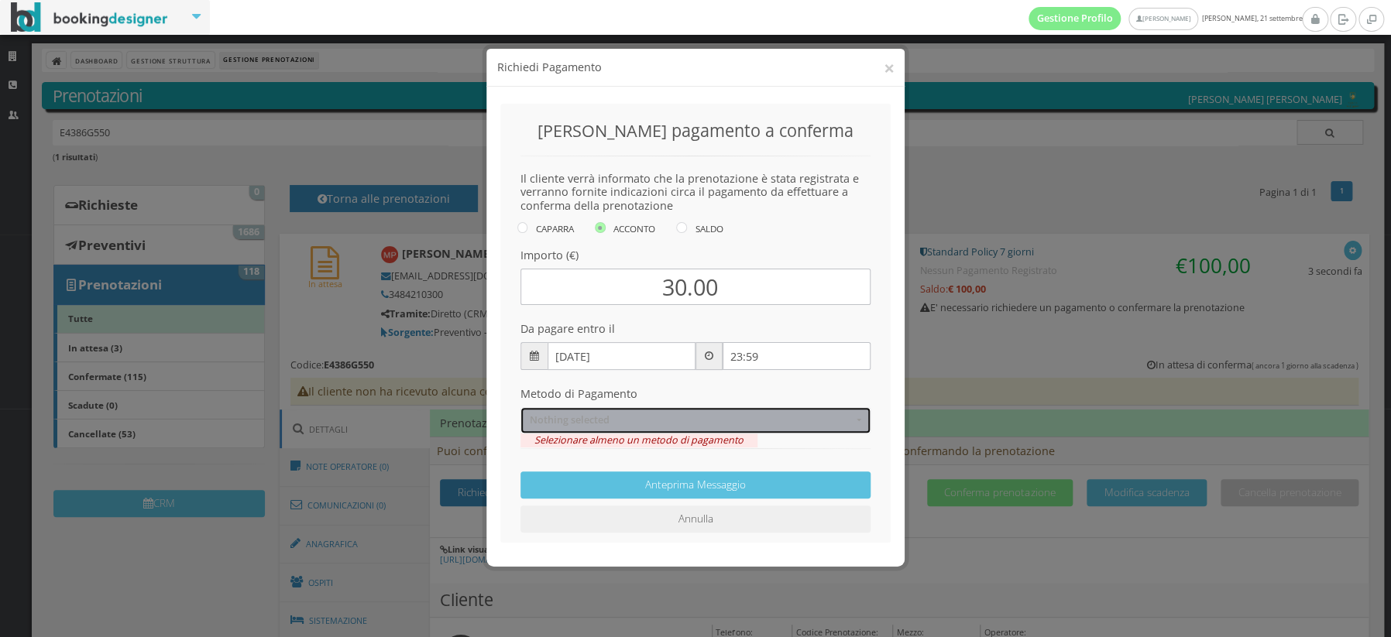
click at [680, 421] on span "Nothing selected" at bounding box center [691, 420] width 323 height 12
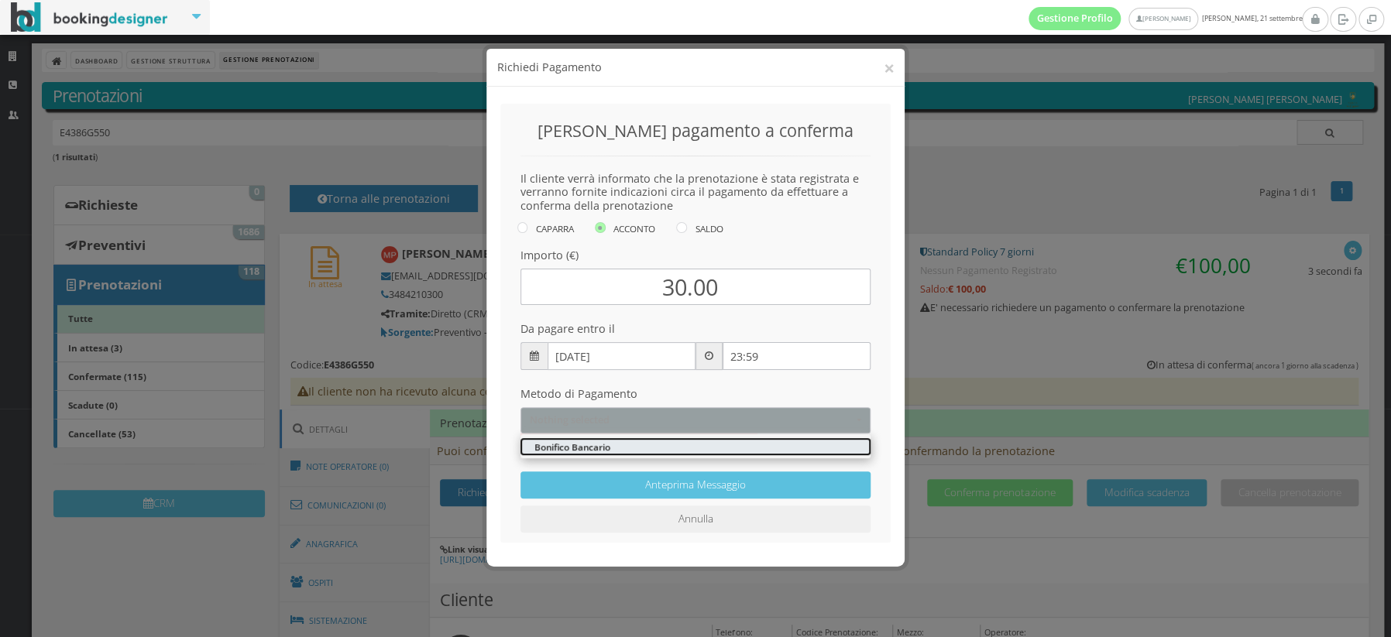
click at [650, 443] on link "Bonifico Bancario" at bounding box center [696, 446] width 350 height 17
select select "275"
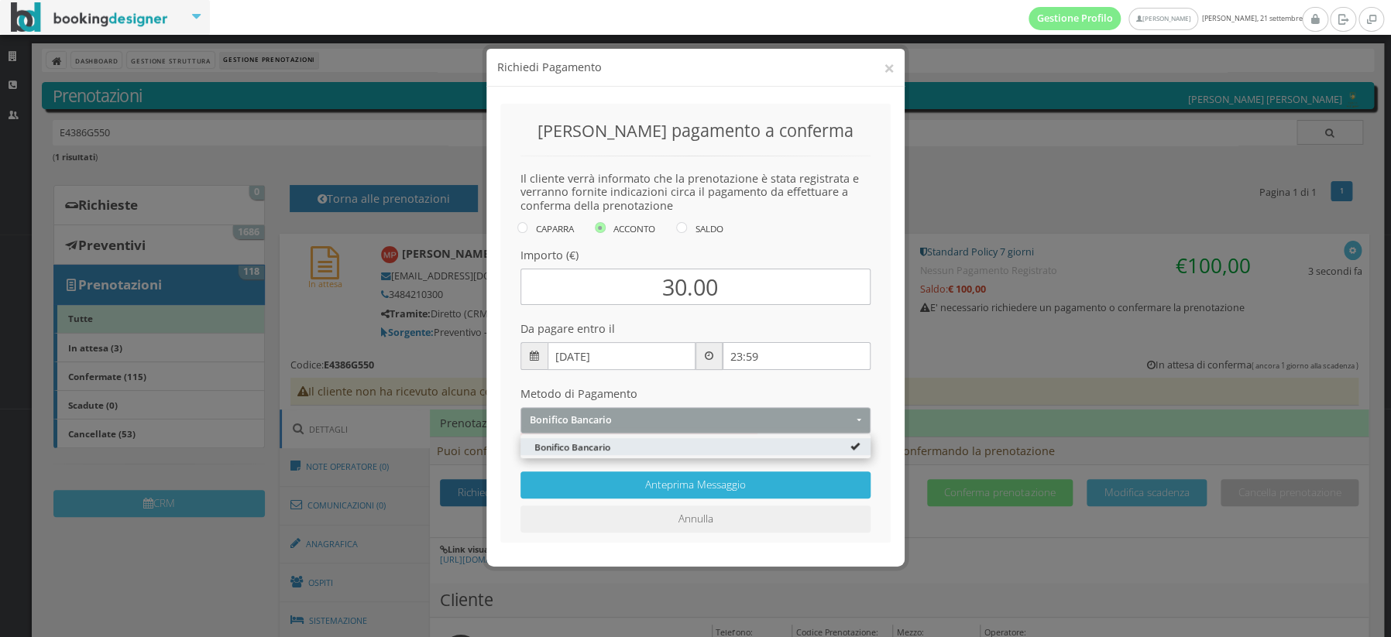
click at [680, 486] on button "Anteprima Messaggio" at bounding box center [696, 485] width 350 height 27
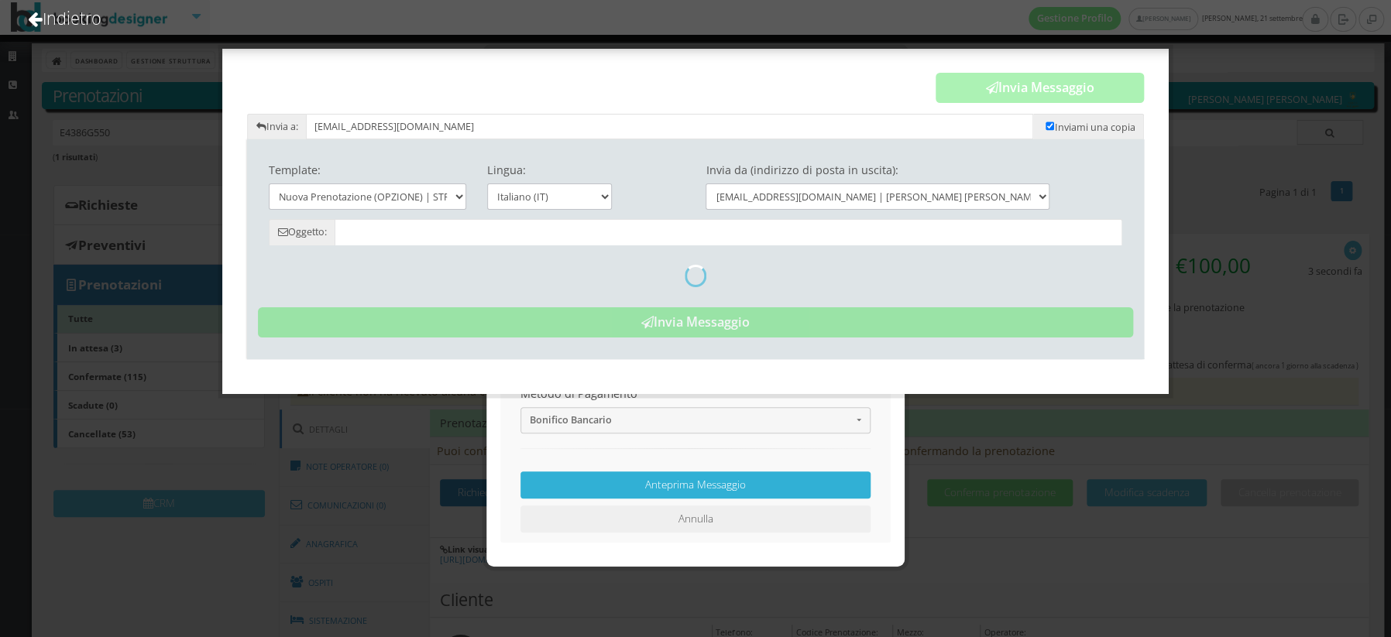
type input "Nuova Prenotazione - [PERSON_NAME] [PERSON_NAME]"
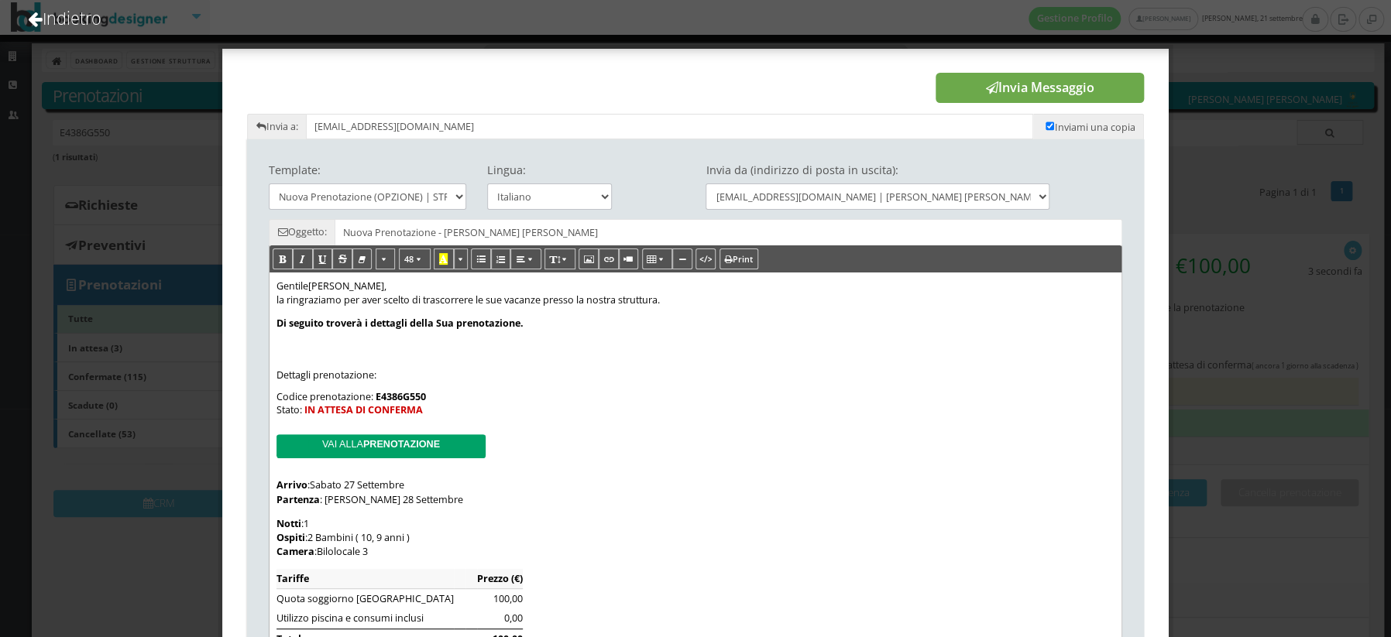
click at [1028, 93] on button "Invia Messaggio" at bounding box center [1040, 88] width 208 height 31
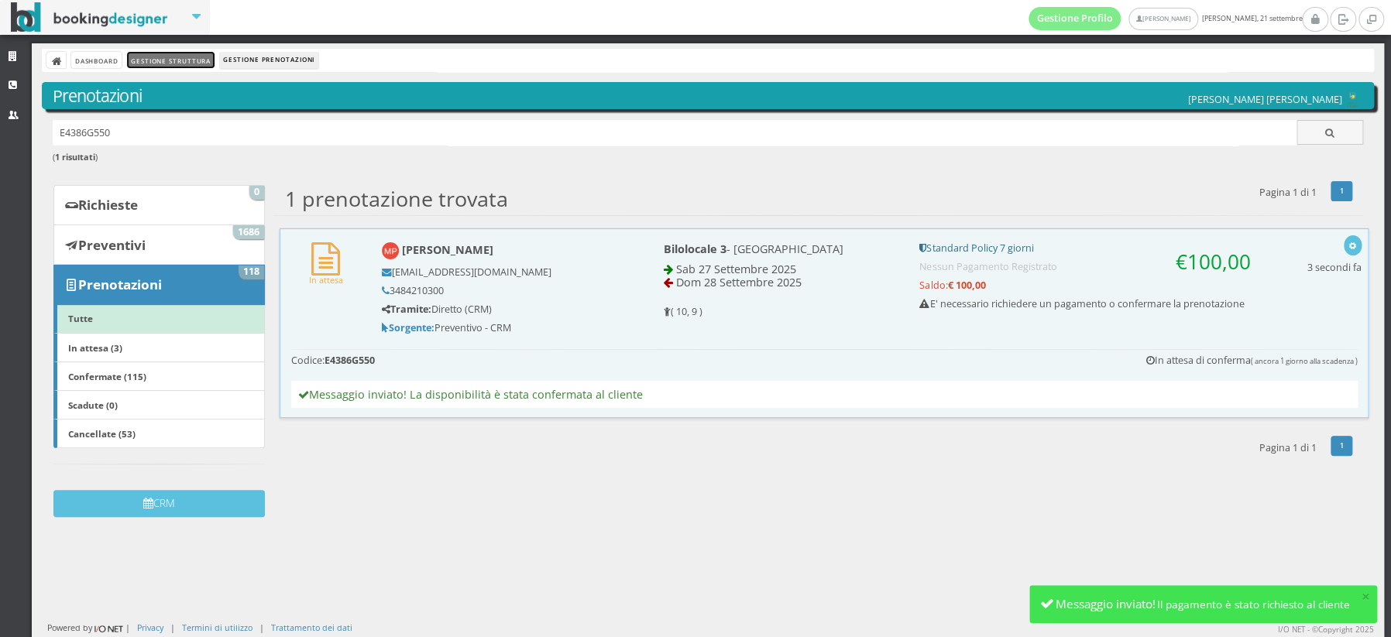
click at [204, 63] on link "Gestione Struttura" at bounding box center [170, 60] width 87 height 16
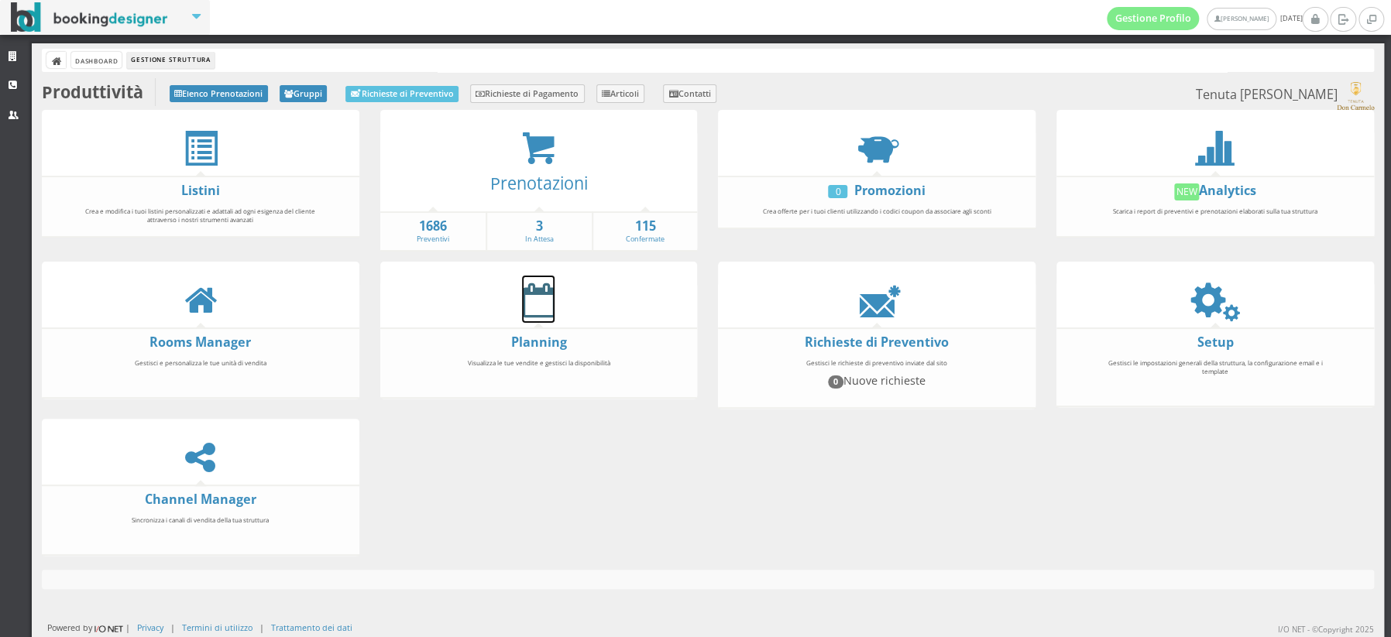
click at [526, 308] on icon at bounding box center [538, 300] width 33 height 35
